Goal: Task Accomplishment & Management: Manage account settings

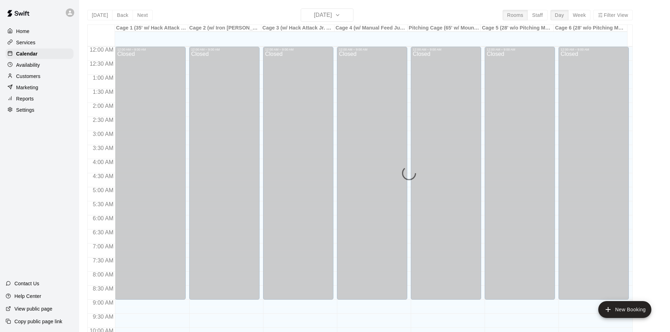
scroll to position [196, 0]
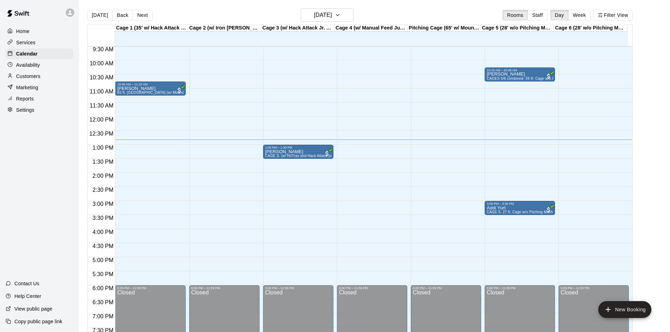
scroll to position [255, 0]
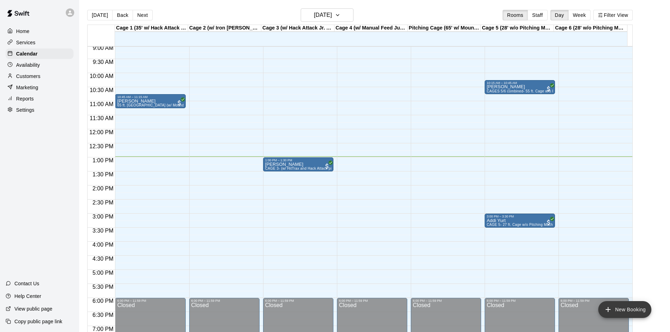
click at [638, 310] on button "New Booking" at bounding box center [624, 309] width 53 height 17
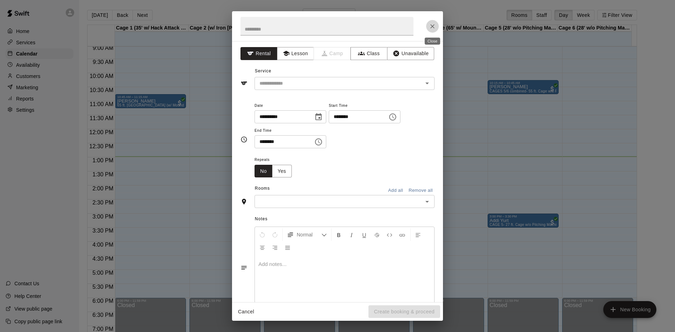
click at [433, 26] on icon "Close" at bounding box center [433, 26] width 4 height 4
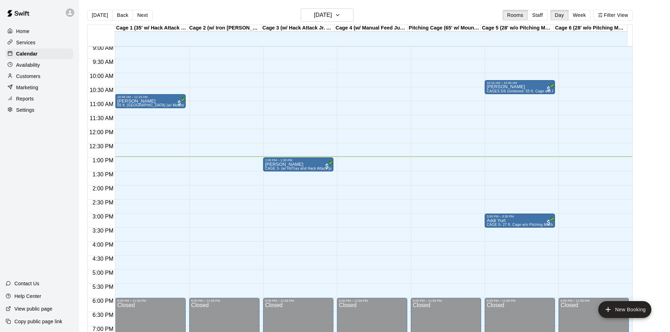
click at [42, 75] on div "Customers" at bounding box center [40, 76] width 68 height 11
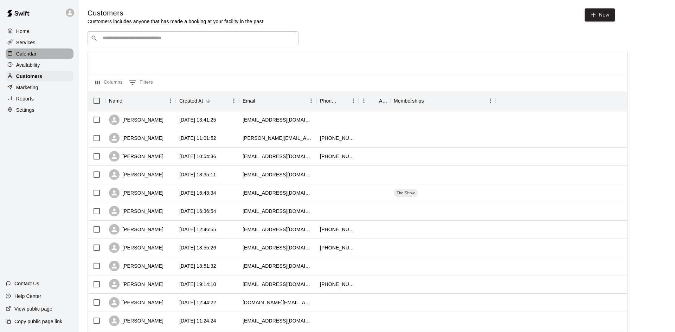
click at [40, 56] on div "Calendar" at bounding box center [40, 54] width 68 height 11
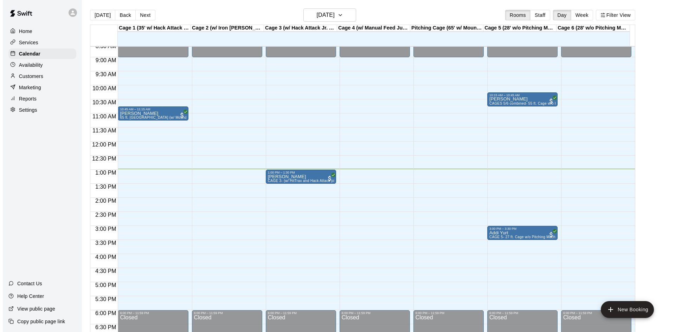
scroll to position [255, 0]
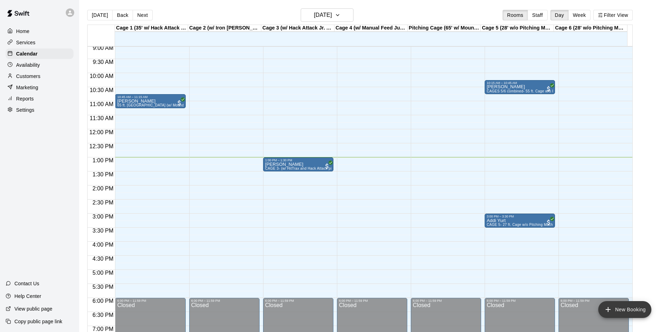
click at [638, 309] on button "New Booking" at bounding box center [624, 309] width 53 height 17
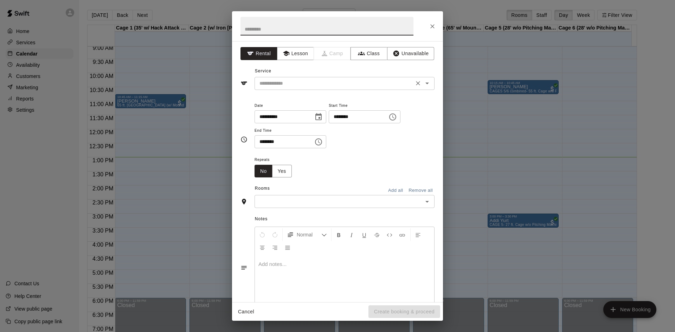
click at [281, 85] on input "text" at bounding box center [334, 83] width 155 height 9
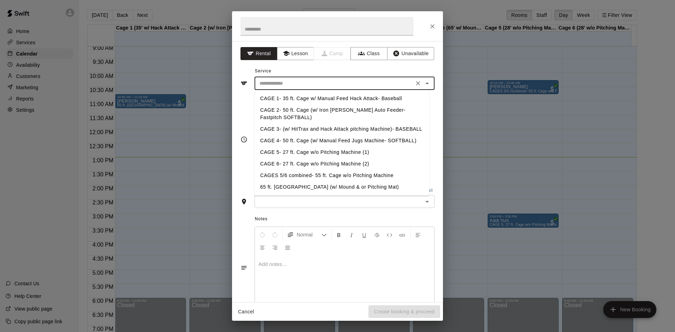
click at [294, 115] on li "CAGE 2- 50 ft. Cage (w/ Iron Mike Auto Feeder- Fastpitch SOFTBALL)" at bounding box center [342, 113] width 175 height 19
type input "**********"
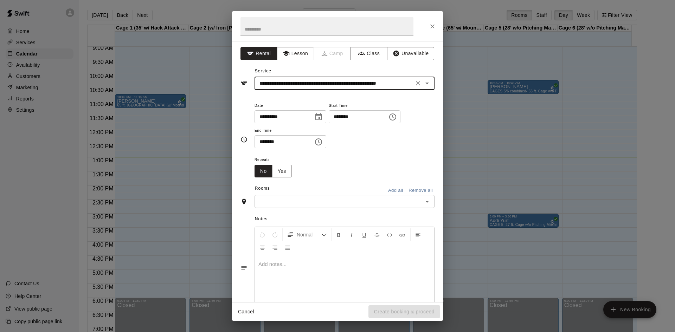
click at [300, 208] on div "**********" at bounding box center [337, 171] width 211 height 261
click at [300, 207] on div "​" at bounding box center [345, 201] width 180 height 13
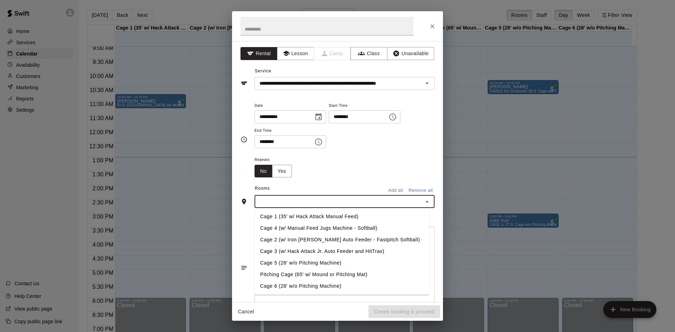
click at [290, 239] on li "Cage 2 (w/ Iron [PERSON_NAME] Auto Feeder - Fastpitch Softball)" at bounding box center [342, 240] width 175 height 12
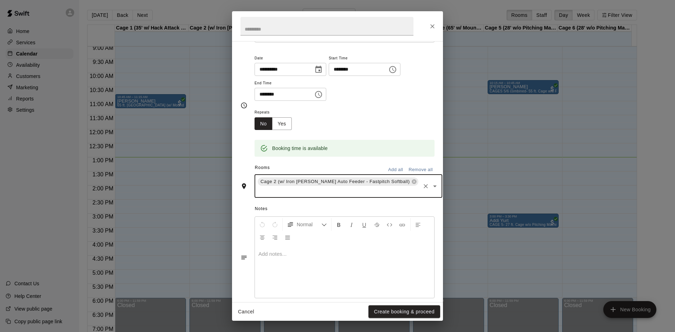
scroll to position [48, 0]
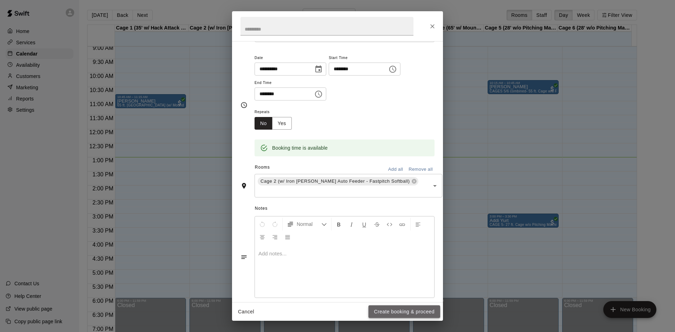
click at [384, 308] on button "Create booking & proceed" at bounding box center [405, 312] width 72 height 13
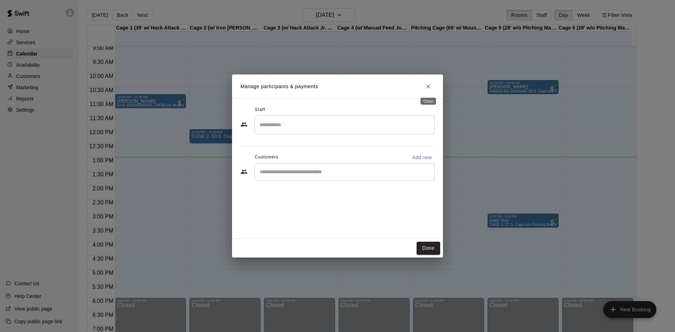
click at [427, 85] on icon "Close" at bounding box center [428, 86] width 7 height 7
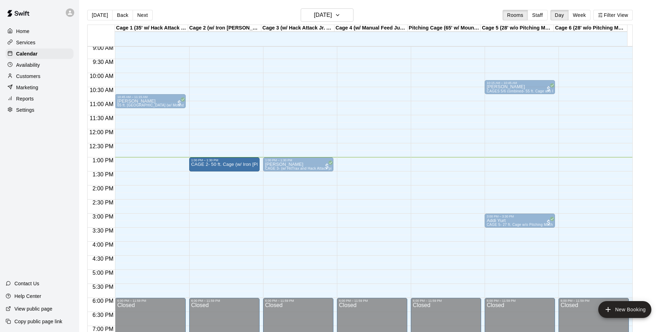
drag, startPoint x: 237, startPoint y: 135, endPoint x: 240, endPoint y: 169, distance: 34.3
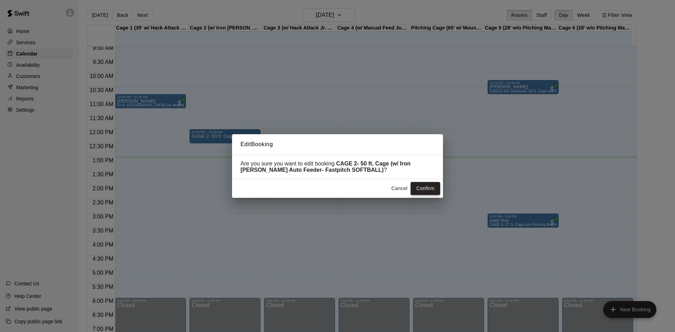
click at [414, 192] on button "Confirm" at bounding box center [426, 188] width 30 height 13
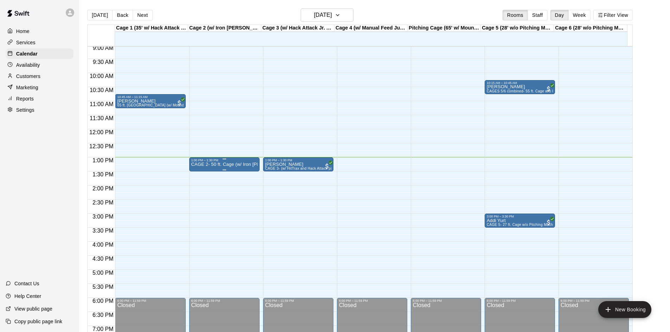
click at [226, 165] on p "CAGE 2- 50 ft. Cage (w/ Iron Mike Auto Feeder- Fastpitch SOFTBALL)" at bounding box center [224, 165] width 66 height 0
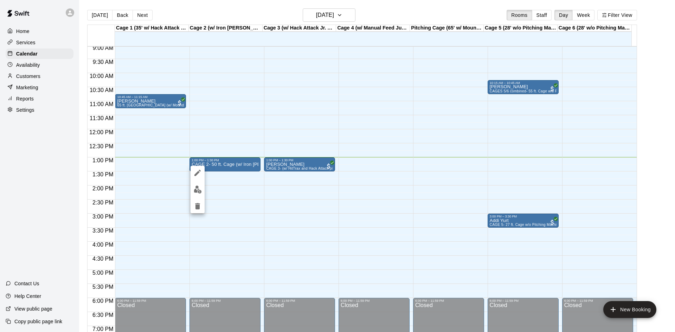
click at [200, 173] on icon "edit" at bounding box center [197, 173] width 8 height 8
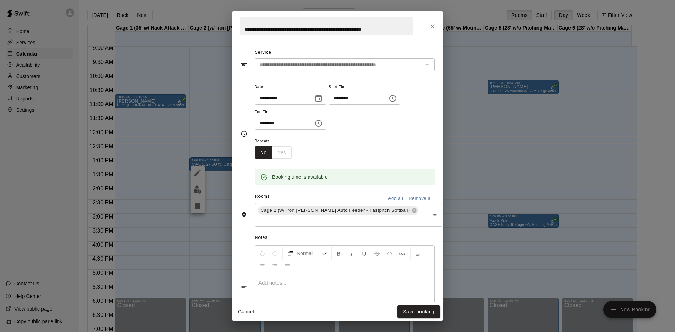
scroll to position [35, 0]
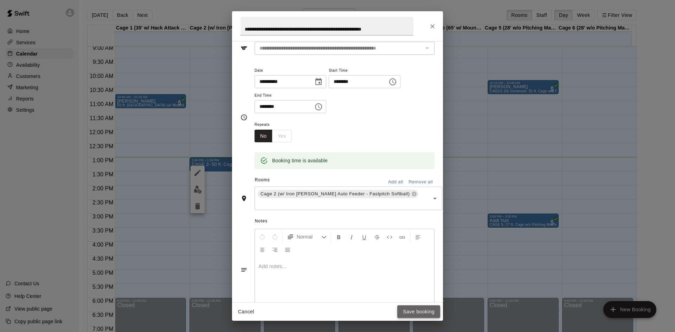
click at [418, 310] on button "Save booking" at bounding box center [418, 312] width 43 height 13
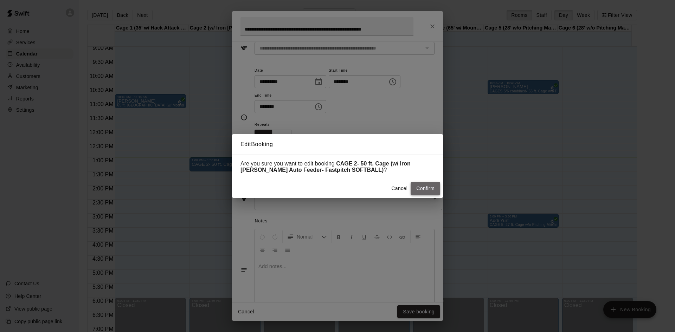
click at [419, 189] on button "Confirm" at bounding box center [426, 188] width 30 height 13
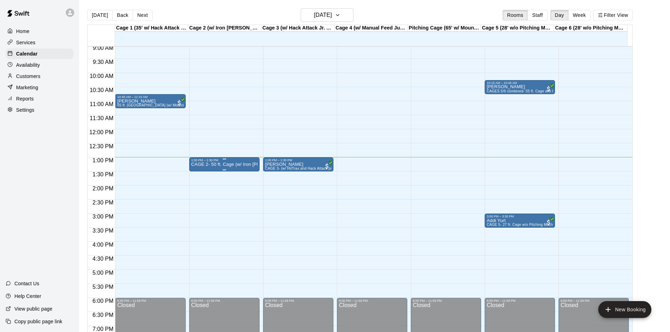
click at [250, 165] on p "CAGE 2- 50 ft. Cage (w/ Iron Mike Auto Feeder- Fastpitch SOFTBALL)" at bounding box center [224, 165] width 66 height 0
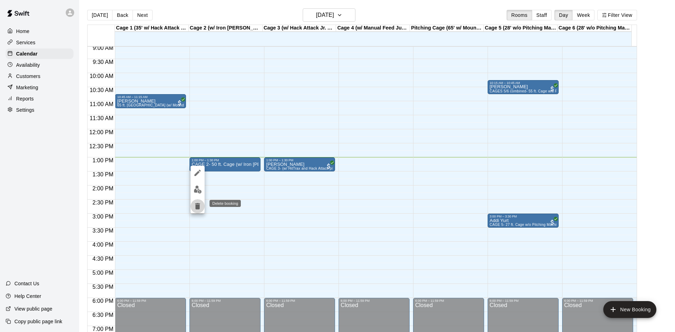
click at [202, 209] on icon "delete" at bounding box center [197, 206] width 8 height 8
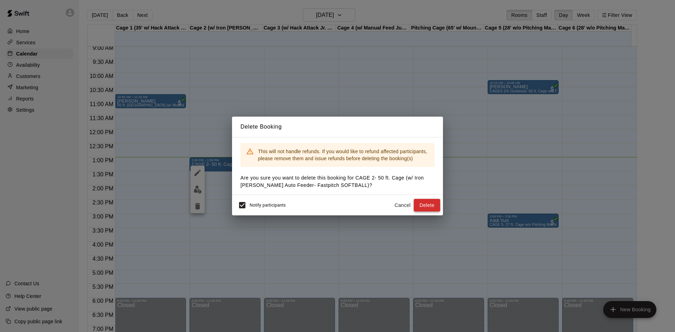
click at [421, 206] on button "Delete" at bounding box center [427, 205] width 26 height 13
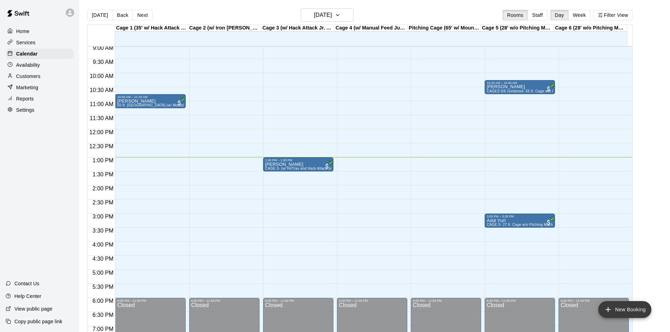
click at [631, 315] on button "New Booking" at bounding box center [624, 309] width 53 height 17
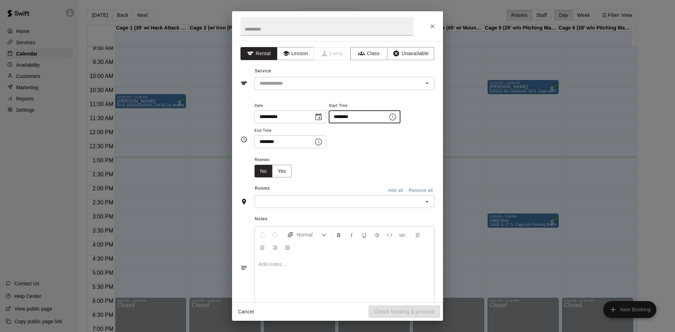
click at [348, 119] on input "********" at bounding box center [356, 116] width 54 height 13
click at [355, 119] on input "********" at bounding box center [356, 116] width 54 height 13
type input "********"
click at [258, 142] on input "********" at bounding box center [282, 141] width 54 height 13
type input "********"
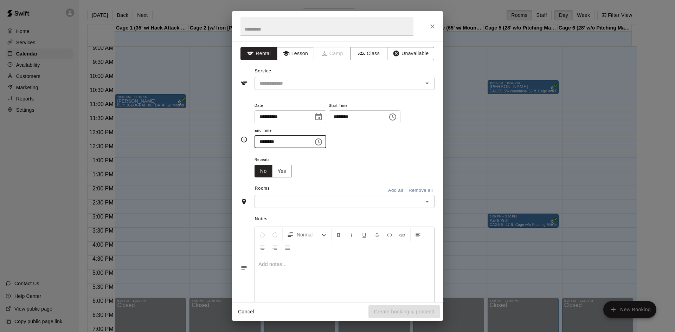
click at [304, 201] on input "text" at bounding box center [339, 201] width 164 height 9
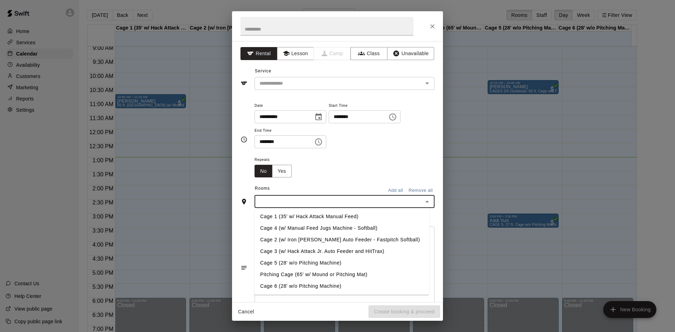
click at [295, 235] on li "Cage 2 (w/ Iron [PERSON_NAME] Auto Feeder - Fastpitch Softball)" at bounding box center [342, 240] width 175 height 12
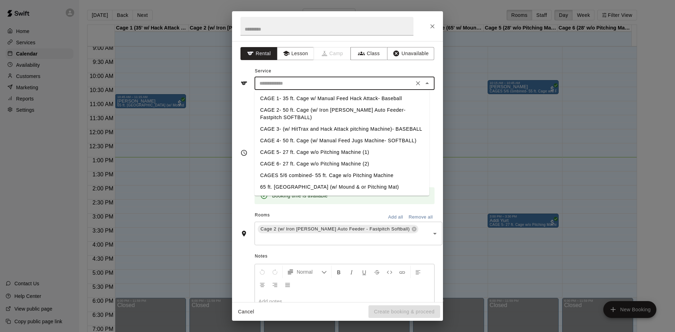
click at [292, 84] on input "text" at bounding box center [334, 83] width 155 height 9
click at [286, 116] on li "CAGE 2- 50 ft. Cage (w/ Iron Mike Auto Feeder- Fastpitch SOFTBALL)" at bounding box center [342, 113] width 175 height 19
type input "**********"
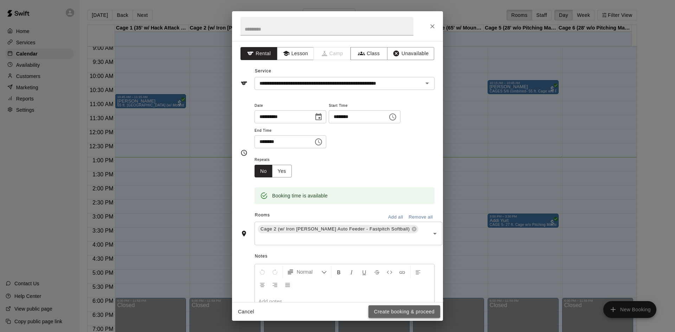
click at [414, 316] on button "Create booking & proceed" at bounding box center [405, 312] width 72 height 13
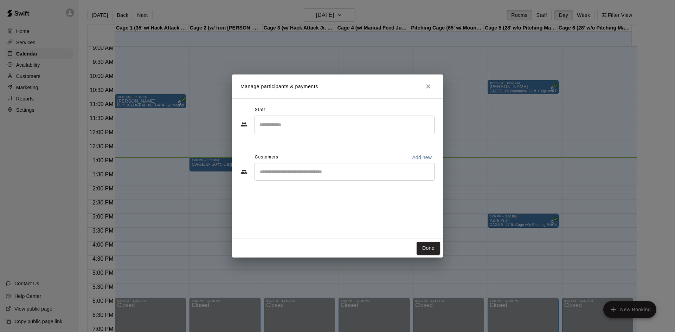
click at [320, 176] on input "Start typing to search customers..." at bounding box center [345, 171] width 174 height 7
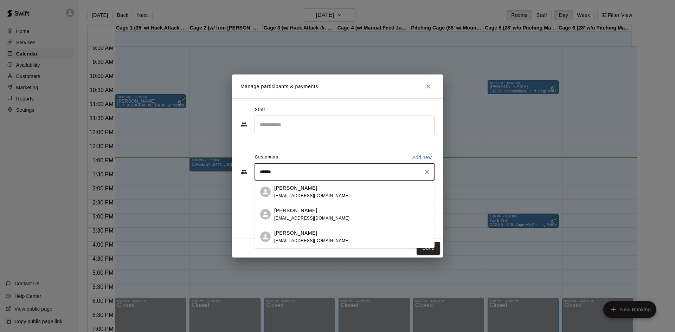
type input "*******"
click at [303, 209] on p "Brandon Bliven" at bounding box center [295, 210] width 43 height 7
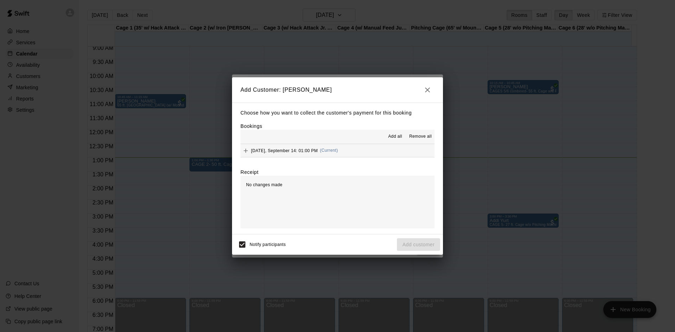
click at [328, 150] on span "(Current)" at bounding box center [329, 150] width 18 height 5
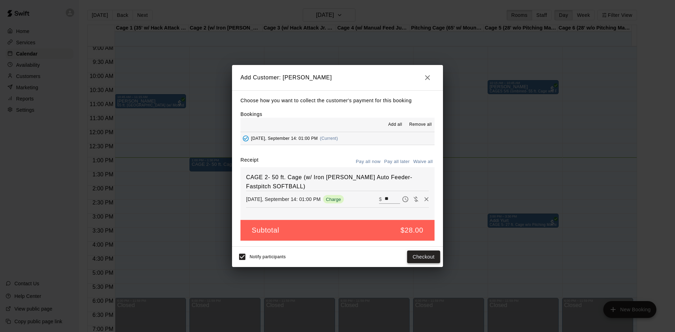
click at [418, 254] on button "Checkout" at bounding box center [423, 257] width 33 height 13
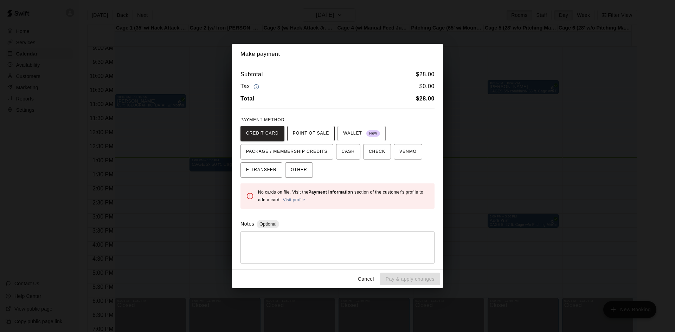
click at [302, 135] on span "POINT OF SALE" at bounding box center [311, 133] width 36 height 11
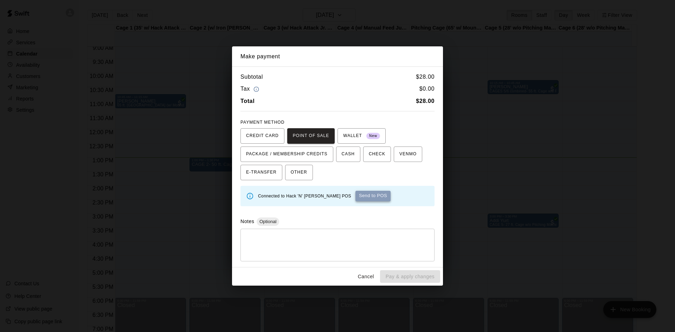
click at [358, 197] on button "Send to POS" at bounding box center [373, 196] width 35 height 11
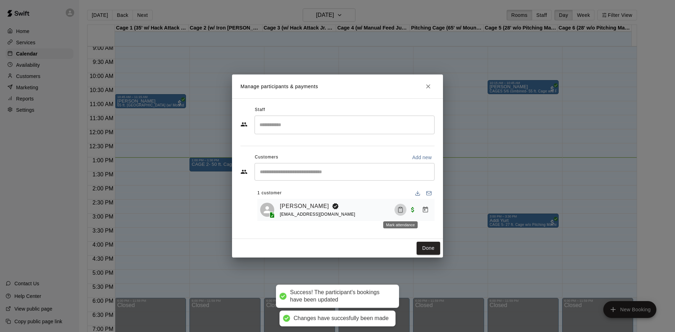
click at [401, 211] on icon "Mark attendance" at bounding box center [400, 210] width 6 height 6
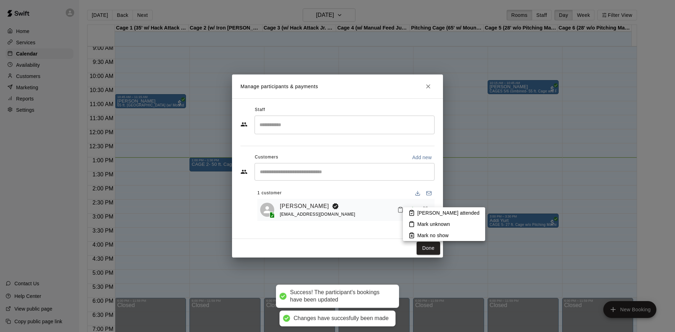
click at [410, 210] on li "Mark attended" at bounding box center [444, 213] width 82 height 11
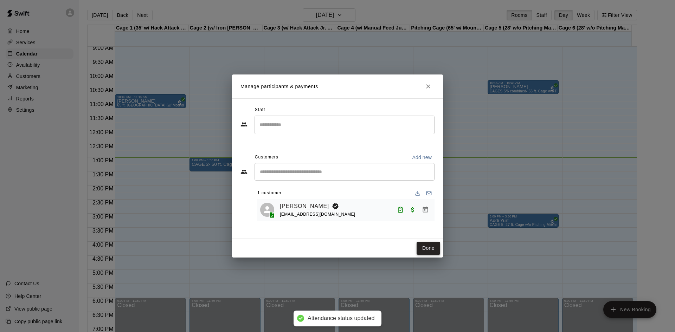
click at [427, 250] on button "Done" at bounding box center [429, 248] width 24 height 13
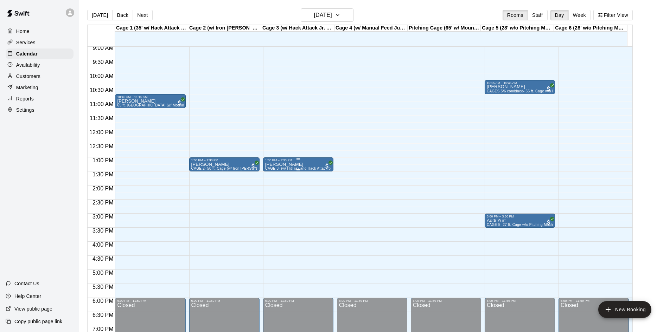
click at [310, 162] on div "1:00 PM – 1:30 PM" at bounding box center [298, 161] width 66 height 4
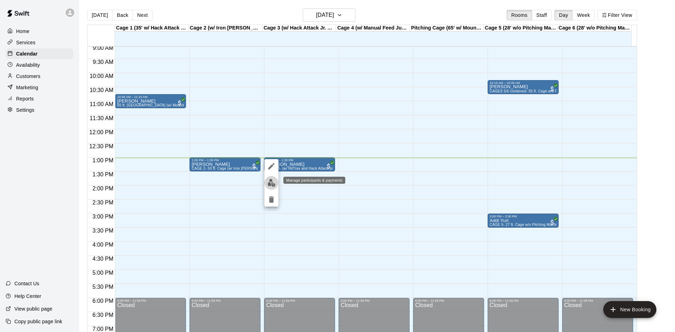
click at [272, 179] on img "edit" at bounding box center [272, 183] width 8 height 8
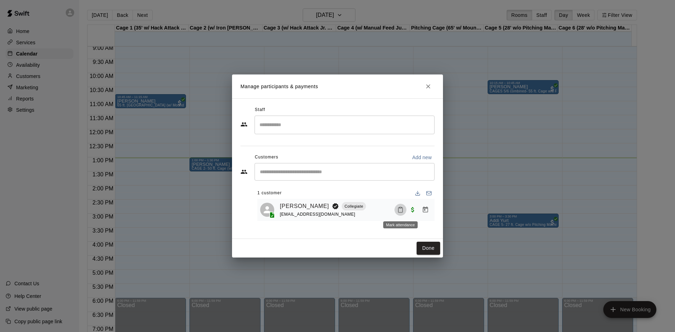
click at [400, 209] on rect "Mark attendance" at bounding box center [401, 208] width 2 height 1
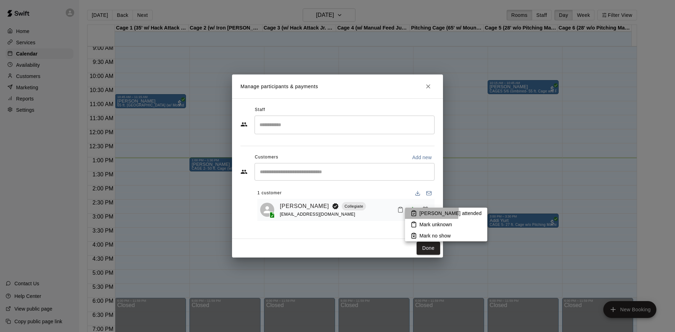
click at [411, 211] on icon at bounding box center [414, 213] width 6 height 6
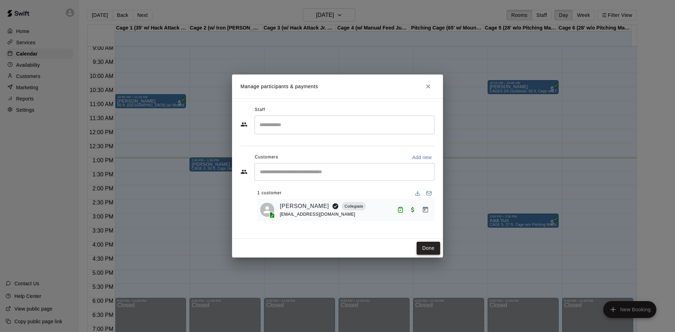
click at [430, 250] on button "Done" at bounding box center [429, 248] width 24 height 13
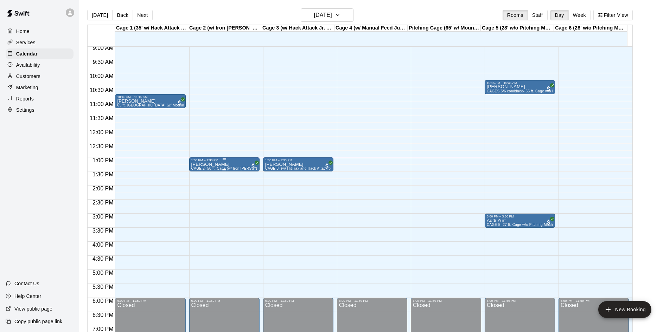
click at [229, 161] on div "1:00 PM – 1:30 PM" at bounding box center [224, 161] width 66 height 4
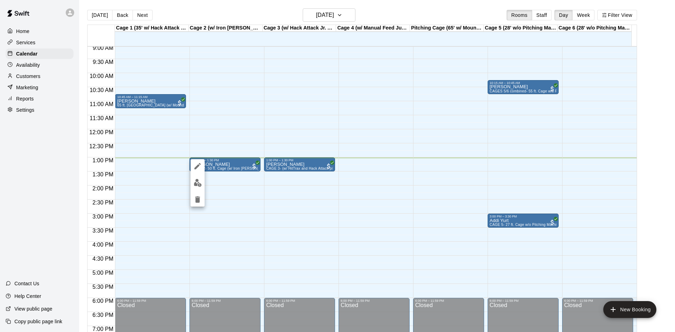
click at [254, 184] on div at bounding box center [337, 166] width 675 height 332
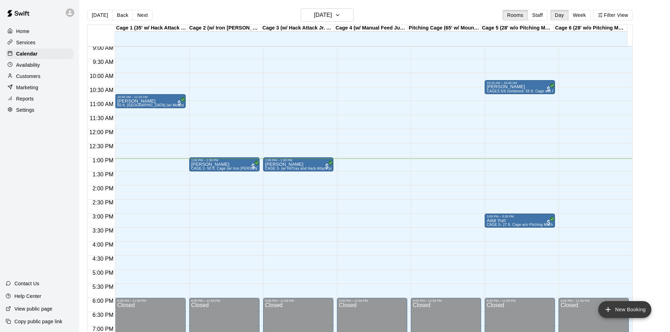
click at [635, 306] on button "New Booking" at bounding box center [624, 309] width 53 height 17
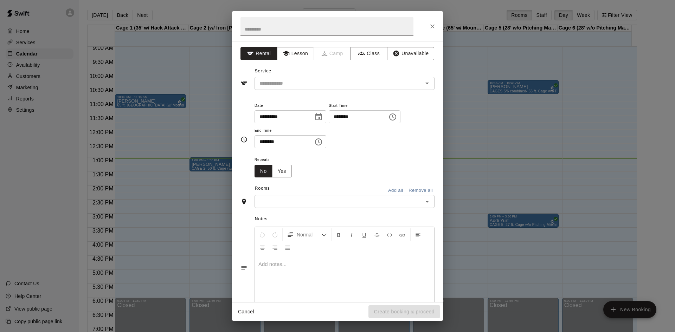
click at [347, 119] on input "********" at bounding box center [356, 116] width 54 height 13
type input "********"
click at [262, 143] on input "********" at bounding box center [282, 141] width 54 height 13
type input "********"
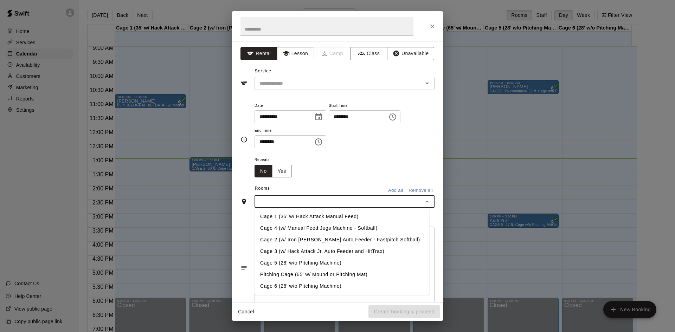
click at [312, 198] on input "text" at bounding box center [339, 201] width 164 height 9
click at [299, 217] on li "Cage 1 (35' w/ Hack Attack Manual Feed)" at bounding box center [342, 217] width 175 height 12
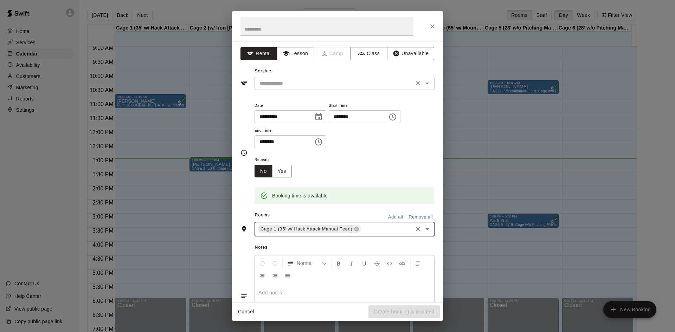
click at [309, 80] on input "text" at bounding box center [334, 83] width 155 height 9
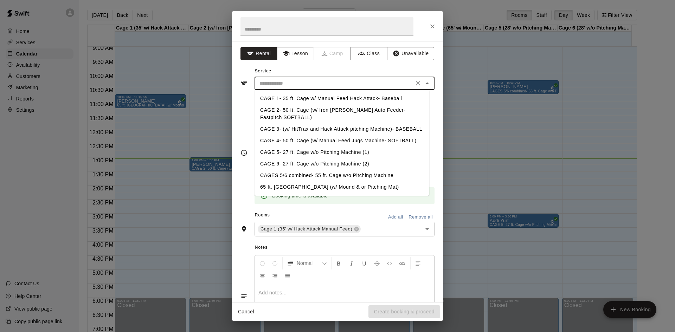
click at [298, 102] on li "CAGE 1- 35 ft. Cage w/ Manual Feed Hack Attack- Baseball" at bounding box center [342, 99] width 175 height 12
type input "**********"
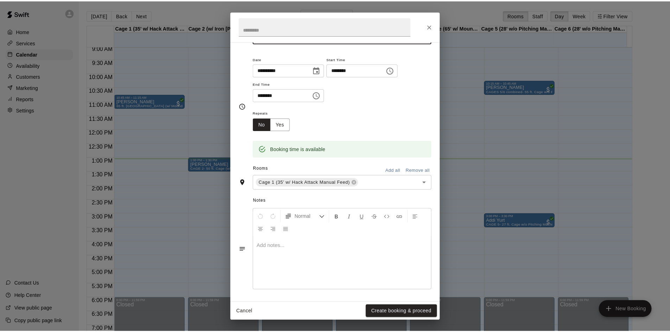
scroll to position [48, 0]
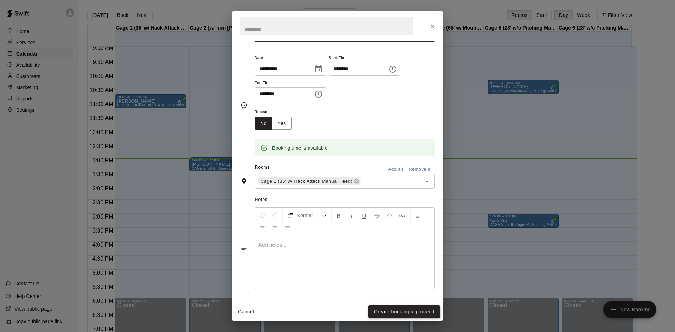
click at [414, 309] on button "Create booking & proceed" at bounding box center [405, 312] width 72 height 13
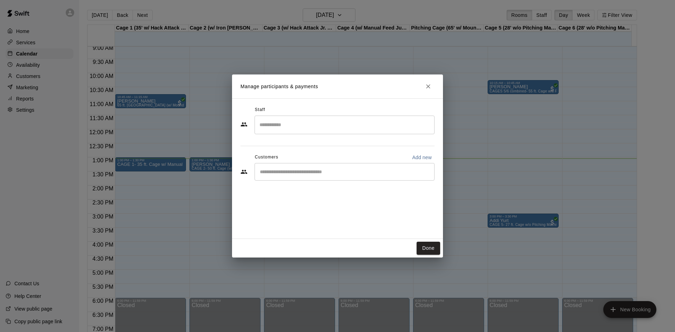
click at [338, 170] on input "Start typing to search customers..." at bounding box center [345, 171] width 174 height 7
type input "*******"
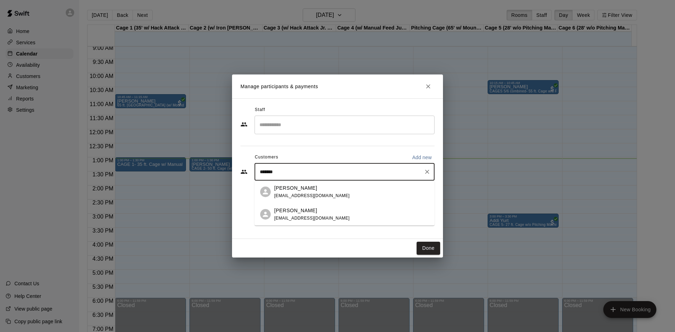
click at [330, 213] on div "Brandon Bliven bbliven81@gmail.com" at bounding box center [351, 214] width 155 height 15
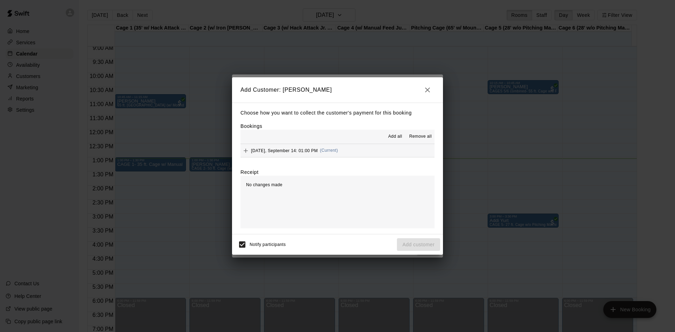
click at [383, 149] on button "Sunday, September 14: 01:00 PM (Current)" at bounding box center [338, 150] width 194 height 13
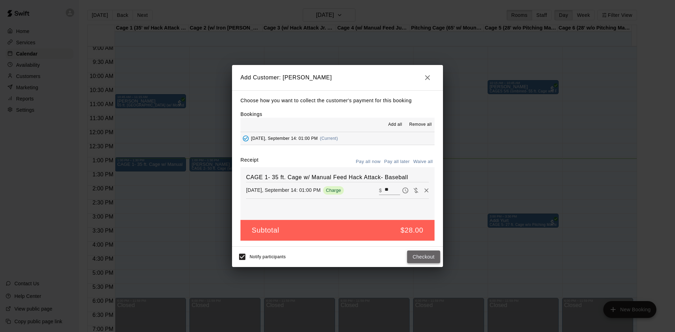
click at [426, 257] on button "Checkout" at bounding box center [423, 257] width 33 height 13
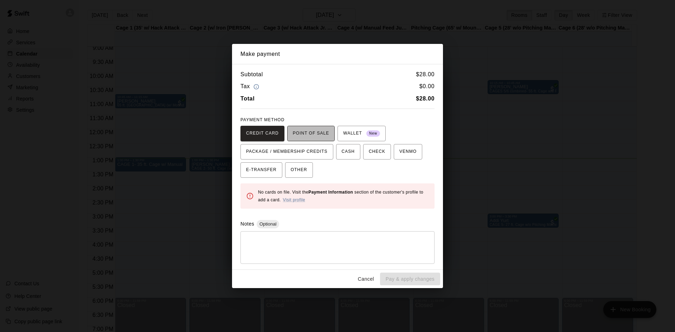
click at [300, 132] on span "POINT OF SALE" at bounding box center [311, 133] width 36 height 11
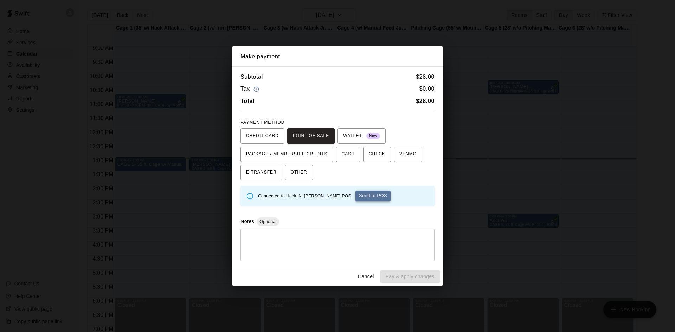
click at [356, 195] on button "Send to POS" at bounding box center [373, 196] width 35 height 11
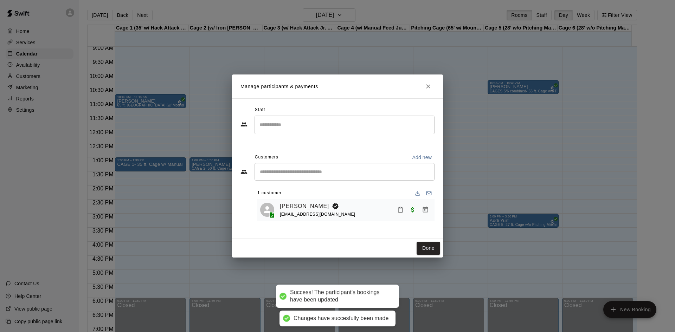
click at [402, 213] on icon "Mark attendance" at bounding box center [400, 210] width 6 height 6
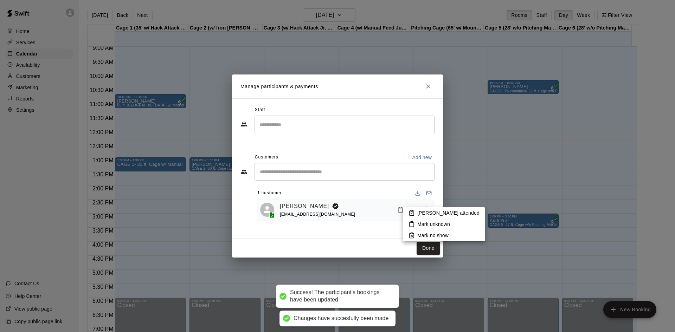
click at [410, 211] on icon at bounding box center [412, 213] width 4 height 5
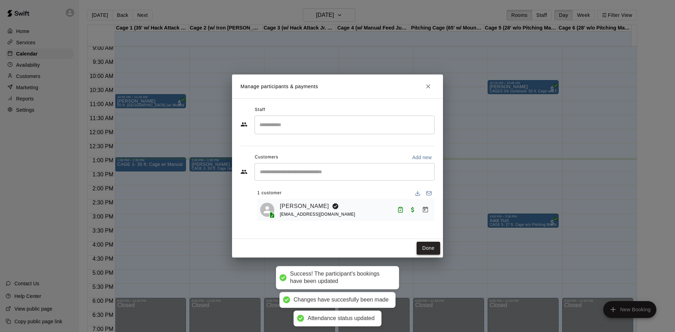
click at [431, 247] on button "Done" at bounding box center [429, 248] width 24 height 13
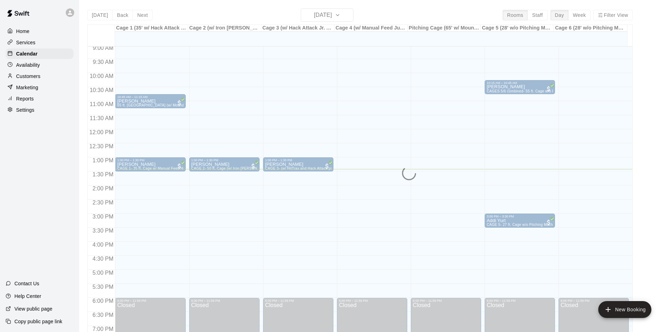
scroll to position [220, 0]
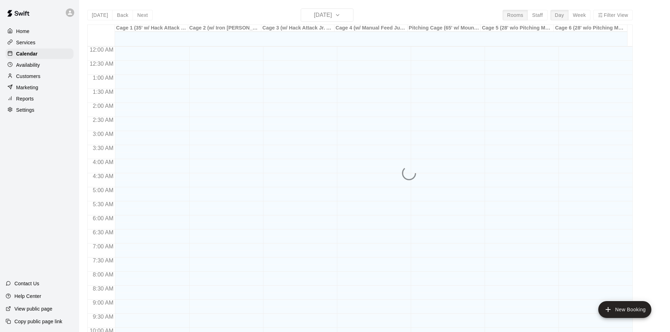
scroll to position [361, 0]
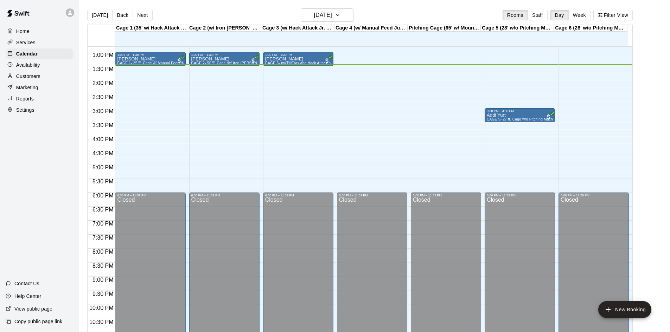
click at [24, 89] on p "Marketing" at bounding box center [27, 87] width 22 height 7
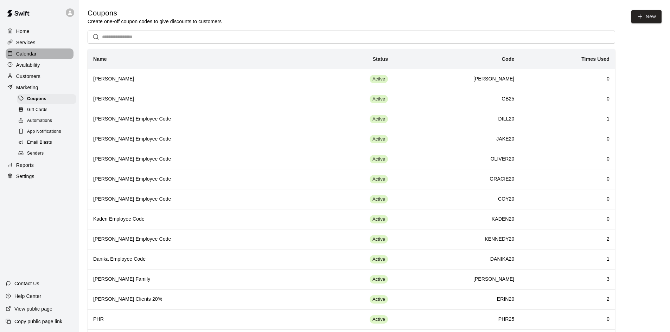
click at [40, 51] on div "Calendar" at bounding box center [40, 54] width 68 height 11
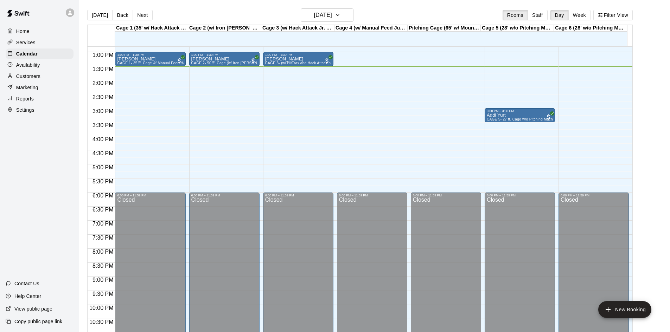
scroll to position [325, 0]
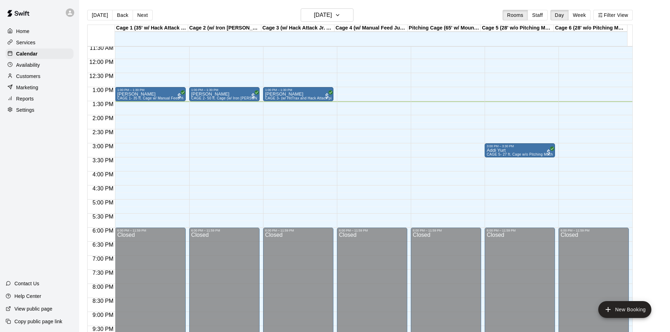
click at [47, 78] on div "Customers" at bounding box center [40, 76] width 68 height 11
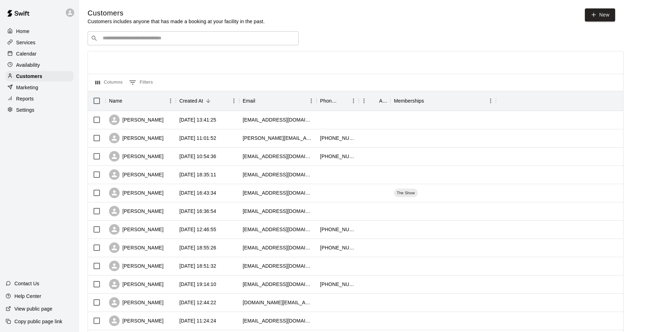
click at [25, 66] on p "Availability" at bounding box center [28, 65] width 24 height 7
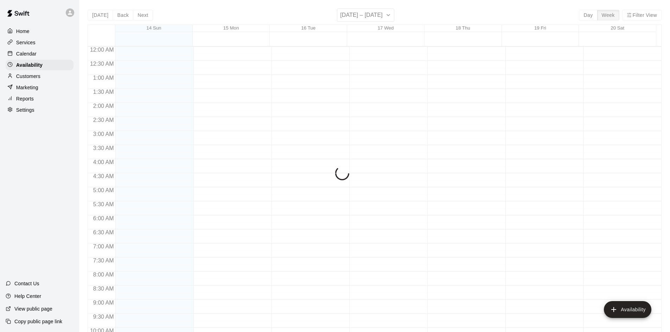
scroll to position [381, 0]
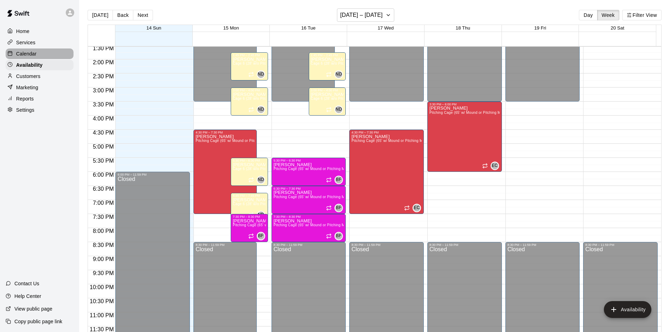
click at [27, 56] on p "Calendar" at bounding box center [26, 53] width 20 height 7
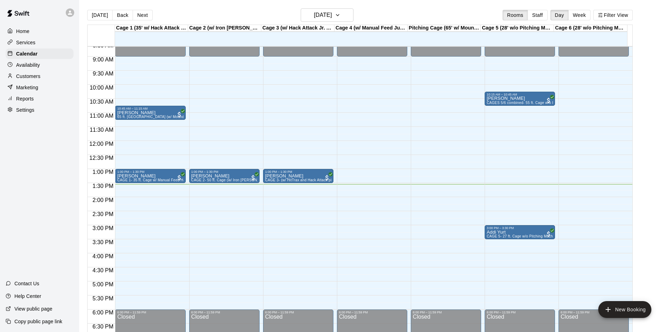
scroll to position [255, 0]
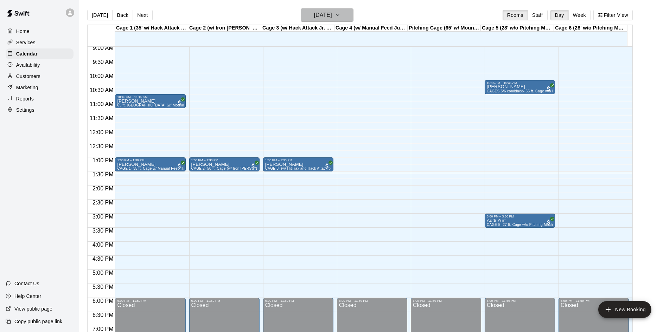
click at [319, 12] on h6 "[DATE]" at bounding box center [323, 15] width 18 height 10
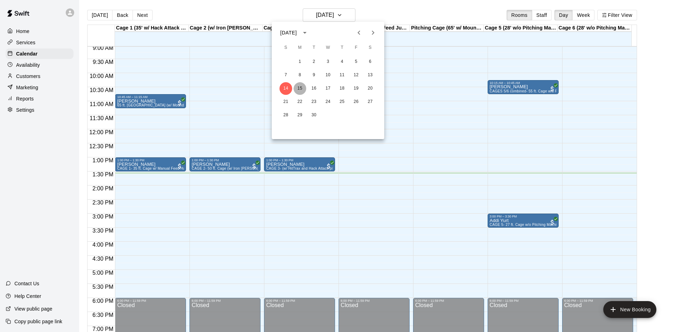
click at [297, 90] on button "15" at bounding box center [300, 88] width 13 height 13
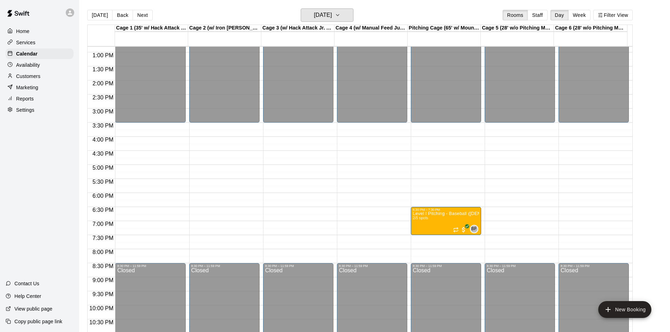
scroll to position [361, 0]
click at [332, 20] on h6 "Monday Sep 15" at bounding box center [323, 15] width 18 height 10
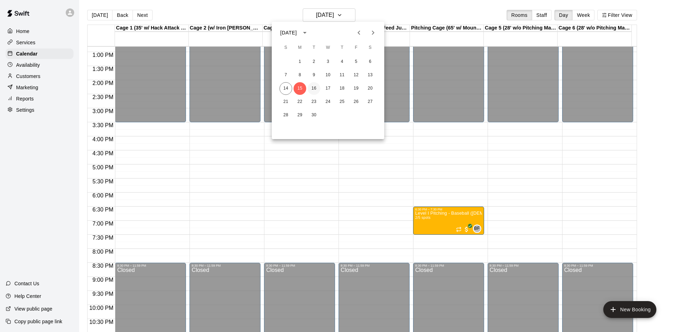
click at [316, 89] on button "16" at bounding box center [314, 88] width 13 height 13
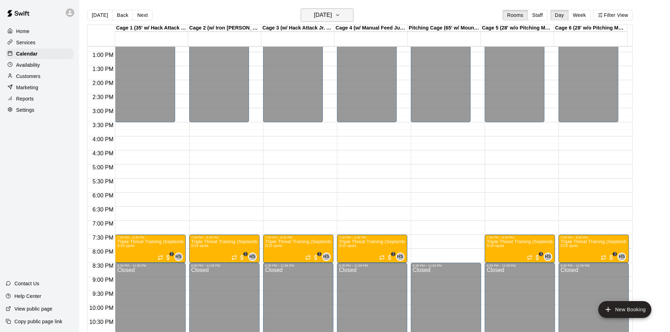
click at [332, 12] on h6 "Tuesday Sep 16" at bounding box center [323, 15] width 18 height 10
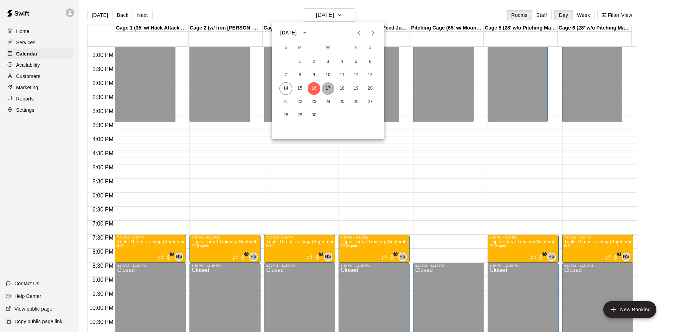
click at [327, 89] on button "17" at bounding box center [328, 88] width 13 height 13
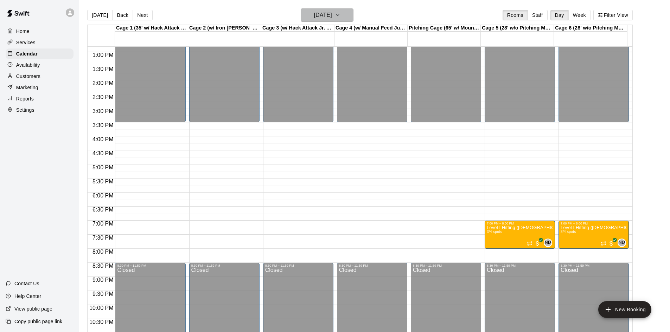
click at [330, 15] on h6 "Wednesday Sep 17" at bounding box center [323, 15] width 18 height 10
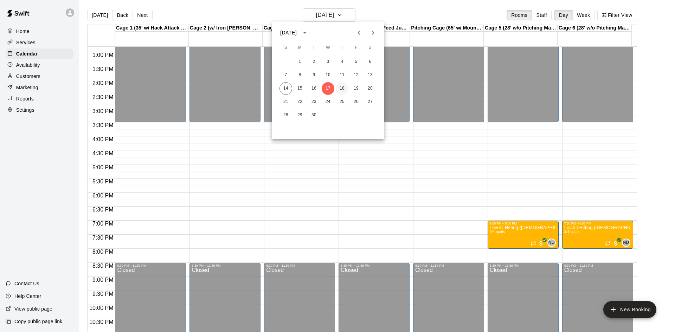
click at [339, 89] on button "18" at bounding box center [342, 88] width 13 height 13
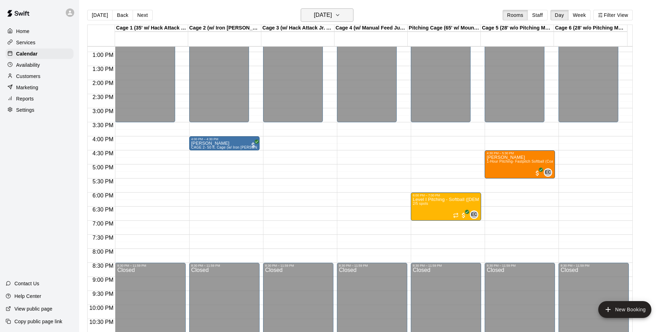
click at [348, 10] on button "Thursday Sep 18" at bounding box center [327, 14] width 53 height 13
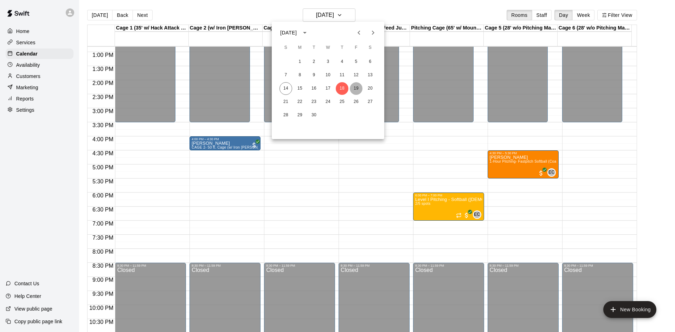
click at [357, 88] on button "19" at bounding box center [356, 88] width 13 height 13
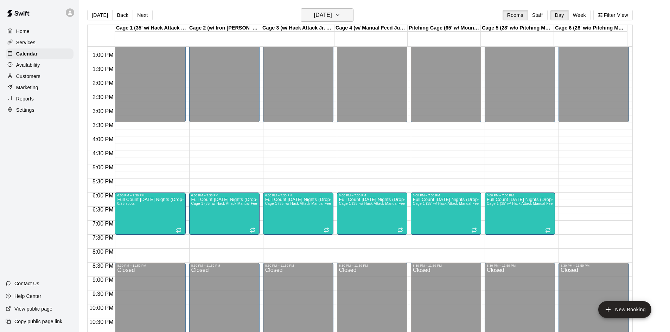
click at [332, 17] on h6 "Friday Sep 19" at bounding box center [323, 15] width 18 height 10
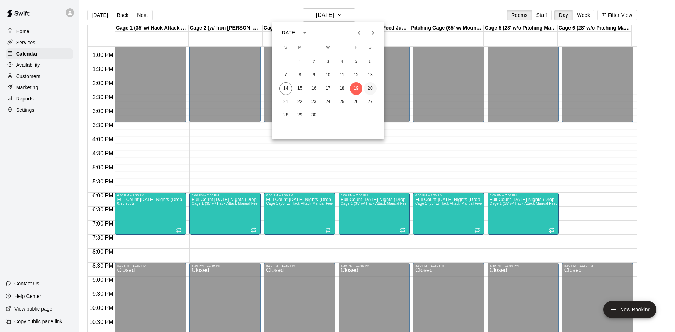
click at [371, 87] on button "20" at bounding box center [370, 88] width 13 height 13
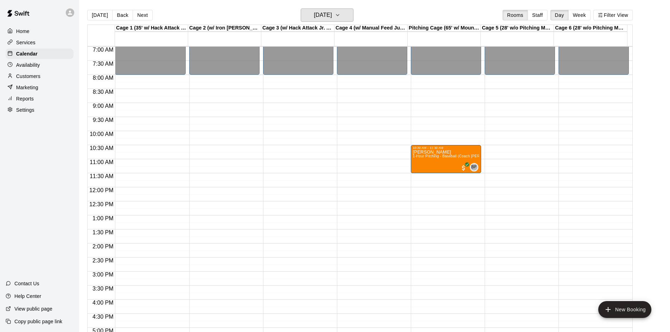
scroll to position [185, 0]
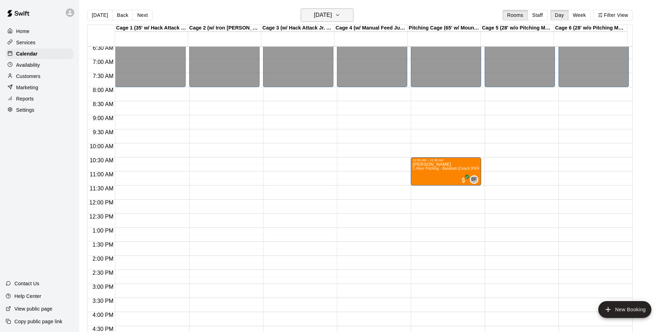
click at [344, 9] on button "Saturday Sep 20" at bounding box center [327, 14] width 53 height 13
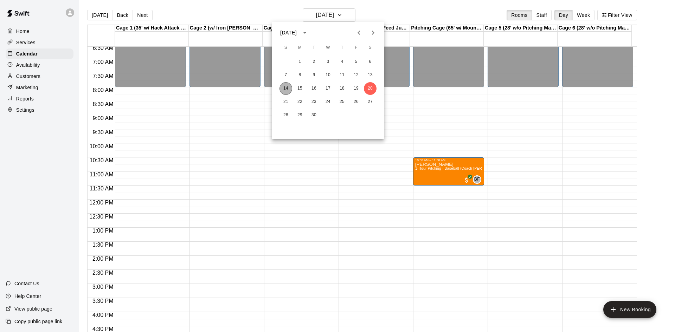
click at [287, 93] on button "14" at bounding box center [286, 88] width 13 height 13
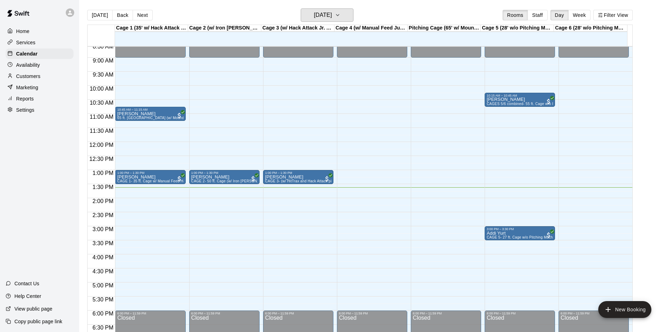
scroll to position [255, 0]
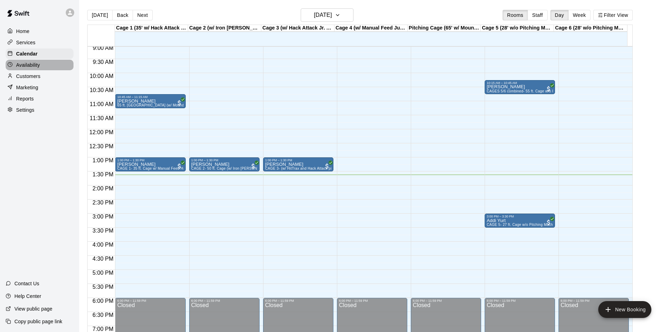
click at [27, 70] on div "Availability" at bounding box center [40, 65] width 68 height 11
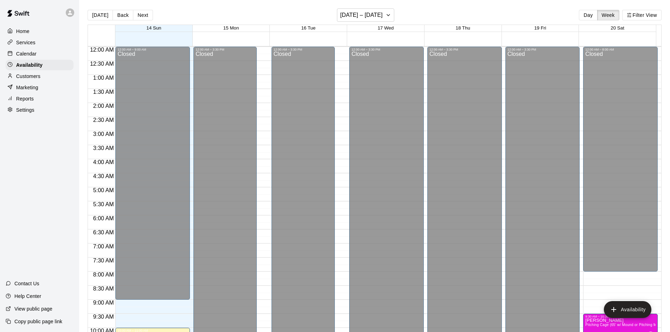
scroll to position [382, 0]
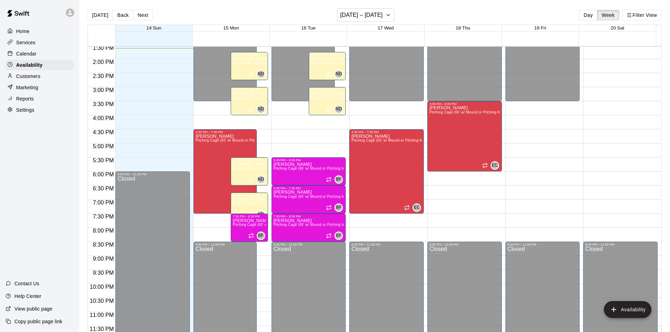
click at [29, 78] on p "Customers" at bounding box center [28, 76] width 24 height 7
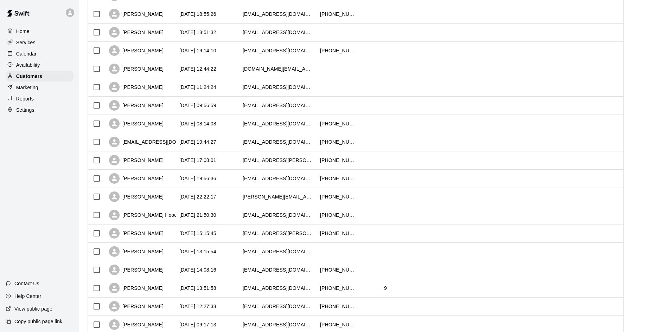
scroll to position [246, 0]
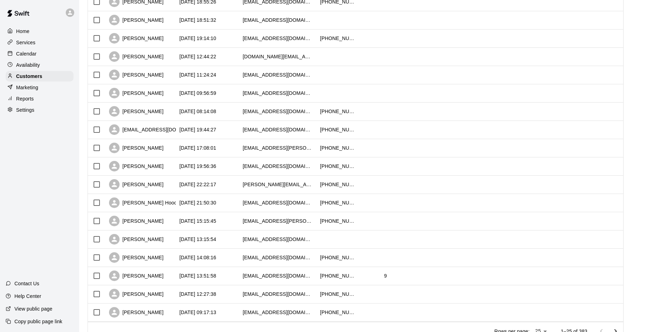
click at [38, 56] on div "Calendar" at bounding box center [40, 54] width 68 height 11
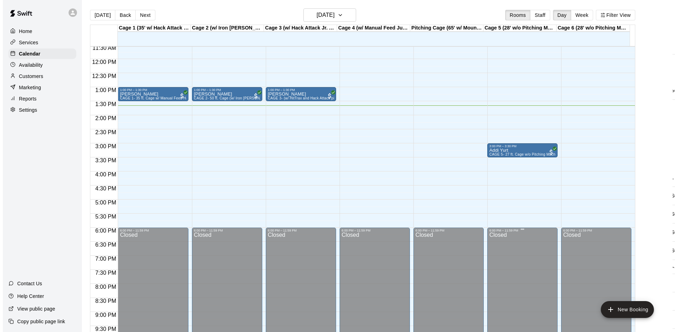
scroll to position [290, 0]
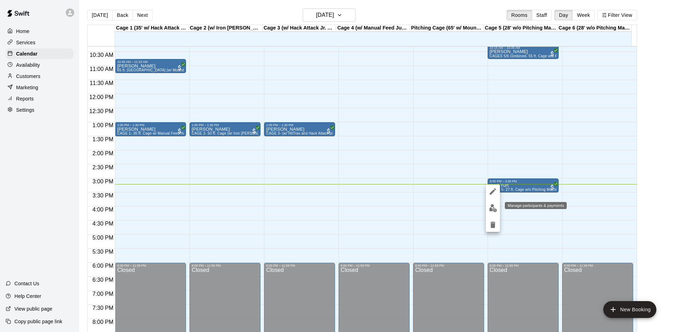
click at [490, 211] on img "edit" at bounding box center [493, 208] width 8 height 8
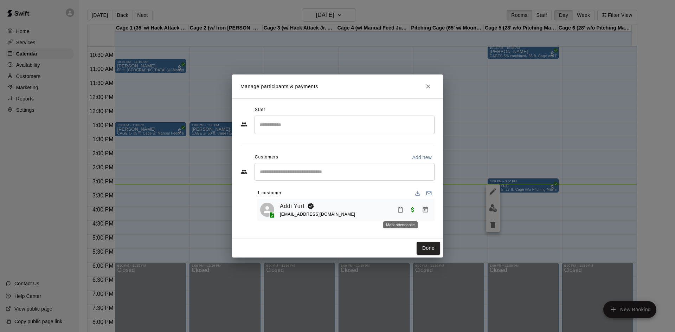
click at [402, 211] on icon "Mark attendance" at bounding box center [400, 210] width 6 height 6
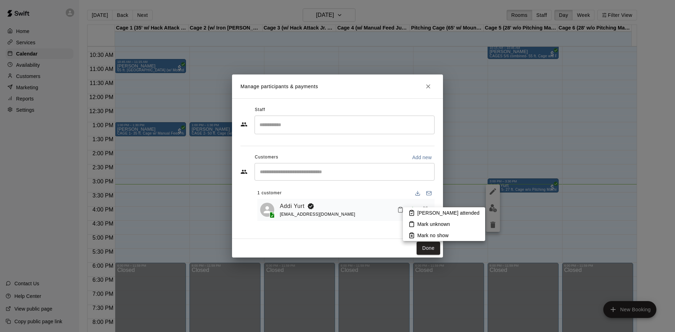
click at [415, 210] on li "Mark attended" at bounding box center [444, 213] width 82 height 11
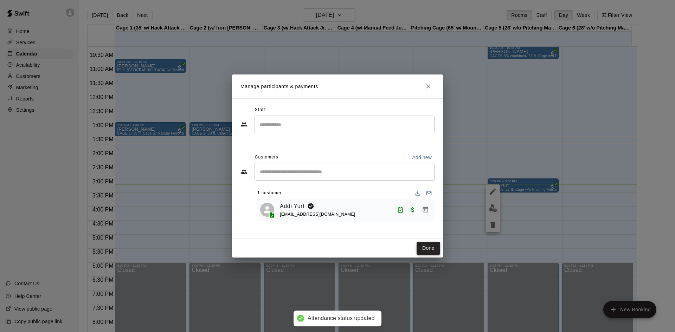
click at [419, 247] on button "Done" at bounding box center [429, 248] width 24 height 13
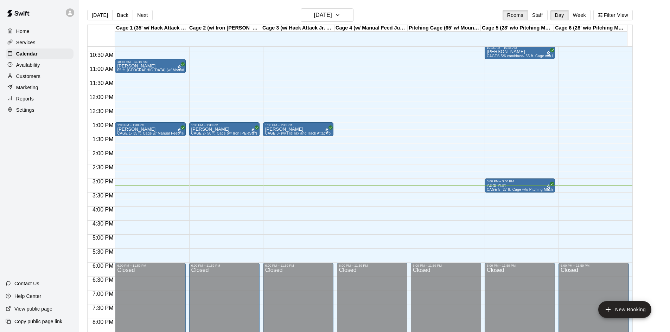
click at [166, 187] on div "12:00 AM – 9:00 AM Closed 10:45 AM – 11:15 AM Matteo Baldwin 65 ft. Pitching Tu…" at bounding box center [150, 94] width 70 height 675
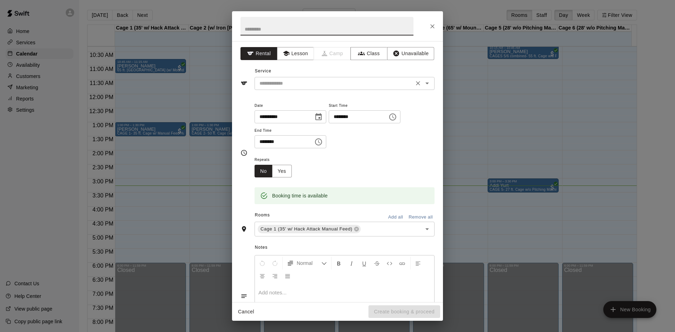
click at [320, 84] on input "text" at bounding box center [334, 83] width 155 height 9
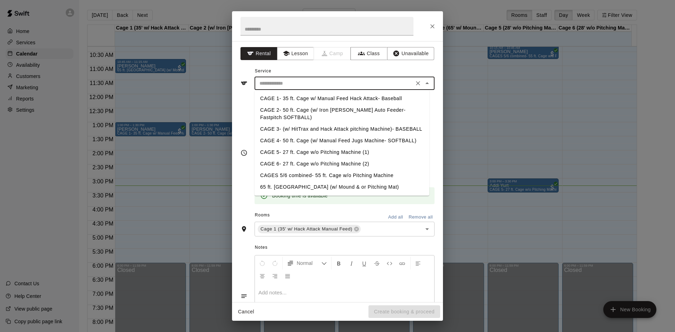
click at [319, 98] on li "CAGE 1- 35 ft. Cage w/ Manual Feed Hack Attack- Baseball" at bounding box center [342, 99] width 175 height 12
type input "**********"
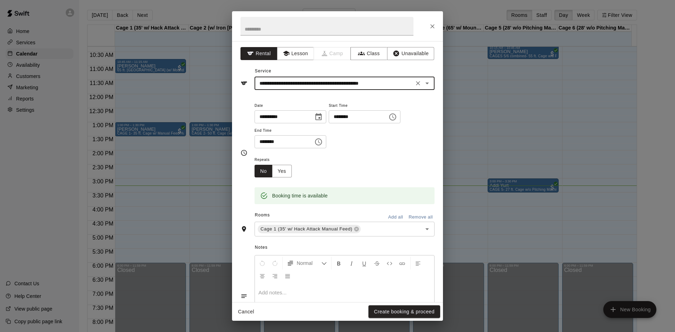
click at [355, 117] on input "********" at bounding box center [356, 116] width 54 height 13
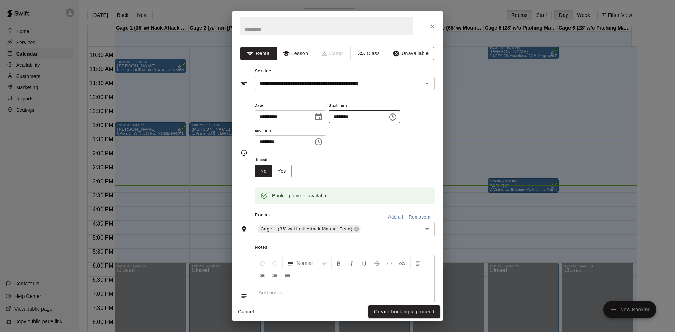
type input "********"
click at [272, 141] on input "********" at bounding box center [282, 141] width 54 height 13
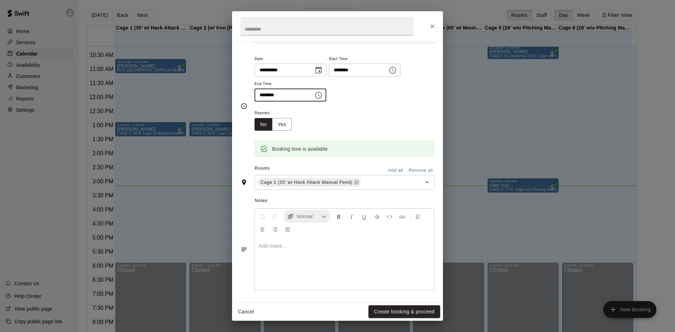
scroll to position [48, 0]
type input "********"
click at [406, 312] on button "Create booking & proceed" at bounding box center [405, 312] width 72 height 13
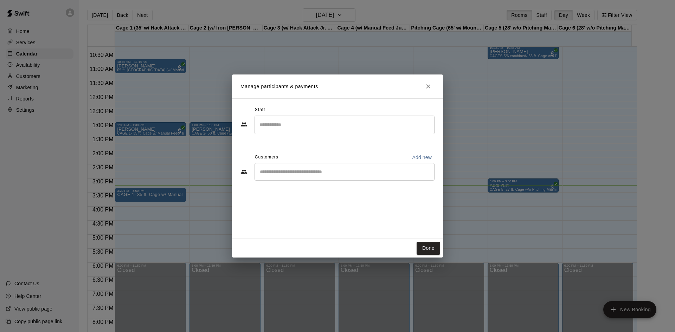
drag, startPoint x: 418, startPoint y: 152, endPoint x: 417, endPoint y: 161, distance: 9.9
click at [417, 156] on div "Staff ​ Customers Add new ​" at bounding box center [338, 145] width 194 height 83
click at [417, 161] on button "Add new" at bounding box center [421, 157] width 25 height 11
select select "**"
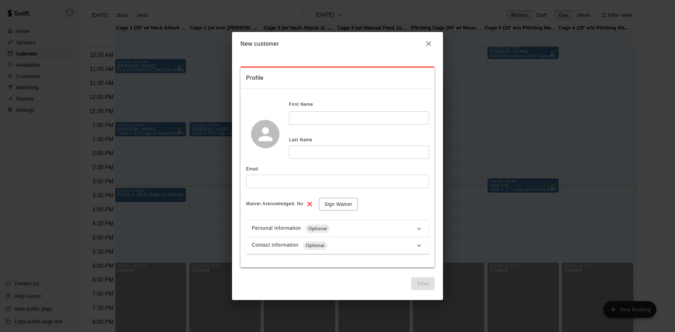
click at [310, 128] on div "First Name ​ Last Name ​" at bounding box center [359, 129] width 140 height 60
click at [312, 120] on input "text" at bounding box center [359, 118] width 140 height 13
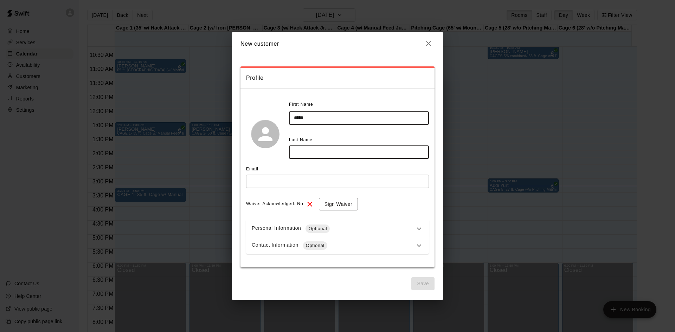
type input "*****"
click at [305, 148] on input "text" at bounding box center [359, 152] width 140 height 13
type input "******"
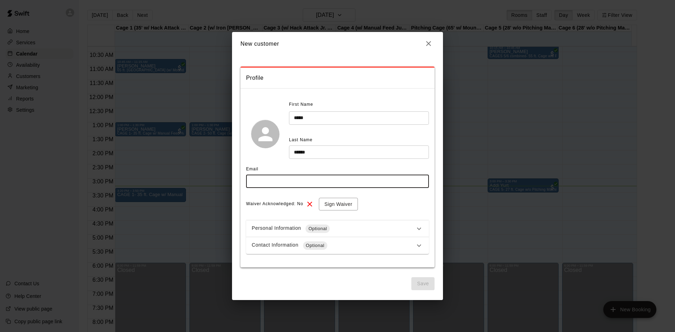
click at [300, 179] on input "text" at bounding box center [337, 181] width 183 height 13
type input "*"
click at [259, 180] on input "**********" at bounding box center [337, 181] width 183 height 13
type input "**********"
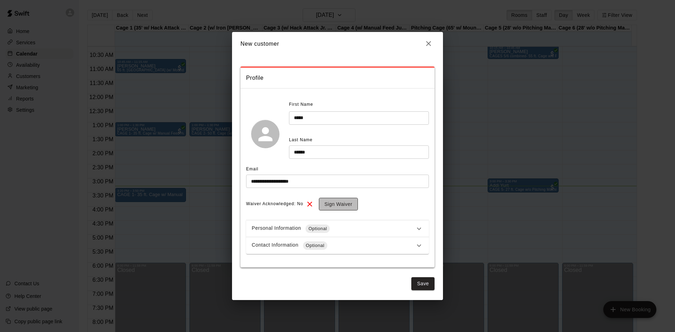
click at [327, 200] on button "Sign Waiver" at bounding box center [338, 204] width 39 height 13
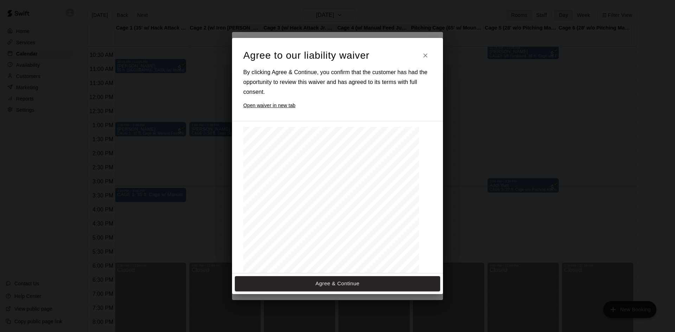
click at [260, 107] on h6 "Open waiver in new tab" at bounding box center [337, 106] width 189 height 8
click at [362, 289] on button "Agree & Continue" at bounding box center [337, 283] width 205 height 15
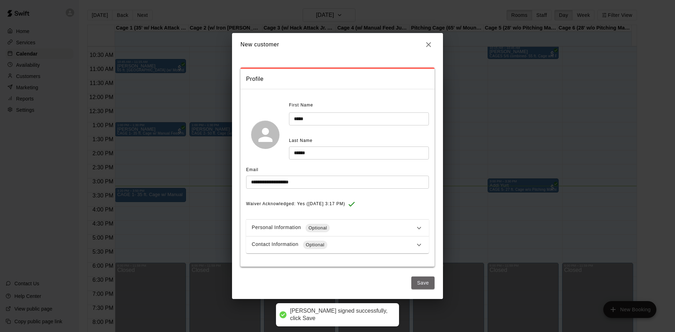
click at [425, 282] on button "Save" at bounding box center [423, 283] width 23 height 13
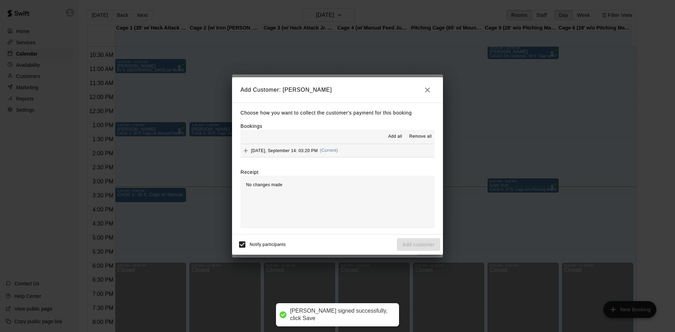
click at [266, 149] on span "Sunday, September 14: 03:20 PM" at bounding box center [284, 150] width 67 height 5
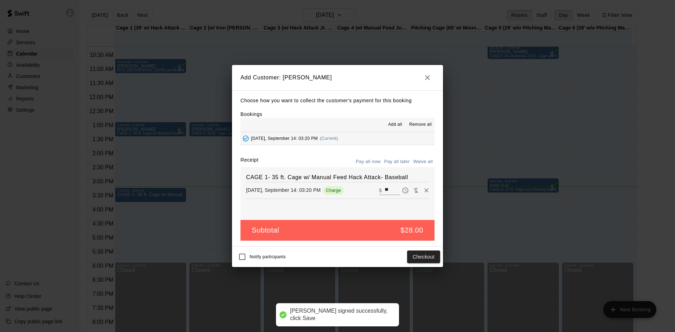
click at [314, 139] on span "Sunday, September 14: 03:20 PM" at bounding box center [284, 138] width 67 height 5
click at [328, 139] on span "(Current)" at bounding box center [329, 138] width 18 height 5
click at [427, 79] on icon "button" at bounding box center [427, 78] width 8 height 8
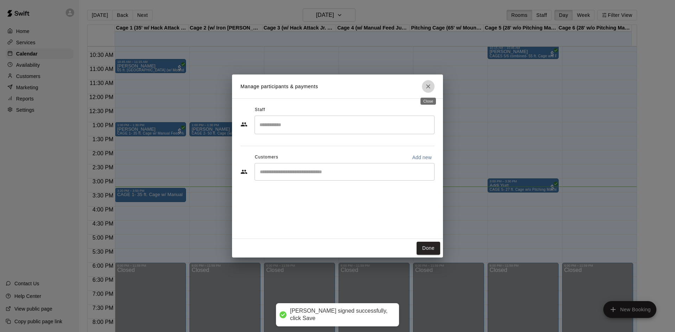
drag, startPoint x: 427, startPoint y: 85, endPoint x: 283, endPoint y: 179, distance: 172.1
click at [426, 85] on icon "Close" at bounding box center [428, 86] width 7 height 7
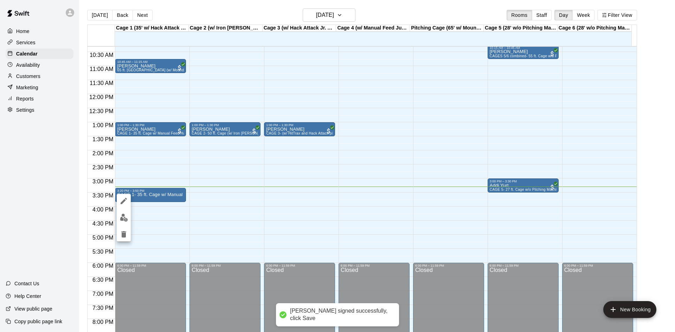
click at [123, 236] on icon "delete" at bounding box center [123, 234] width 5 height 6
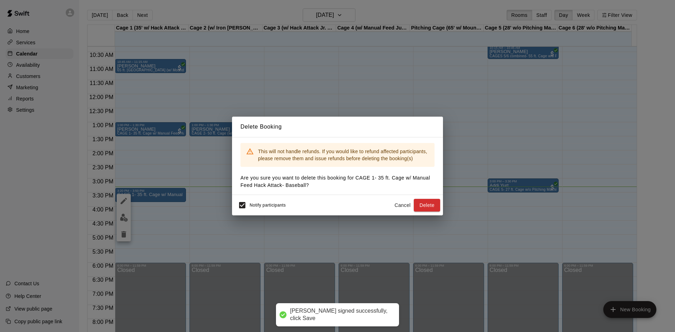
drag, startPoint x: 123, startPoint y: 236, endPoint x: 186, endPoint y: 255, distance: 65.5
click at [203, 287] on div "Delete Booking This will not handle refunds. If you would like to refund affect…" at bounding box center [337, 166] width 675 height 332
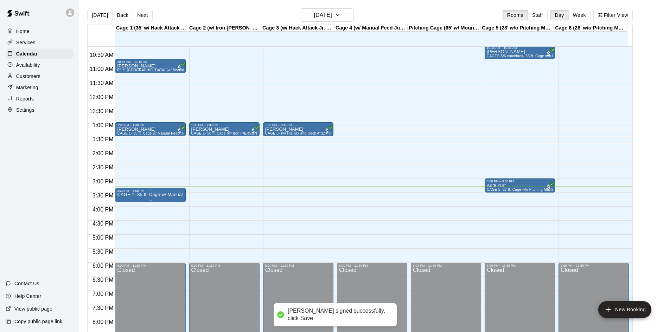
click at [132, 195] on p "CAGE 1- 35 ft. Cage w/ Manual Feed Hack Attack- Baseball" at bounding box center [150, 195] width 66 height 0
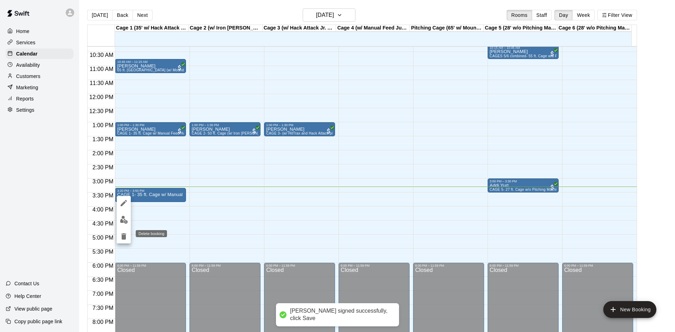
click at [125, 240] on icon "delete" at bounding box center [123, 237] width 5 height 6
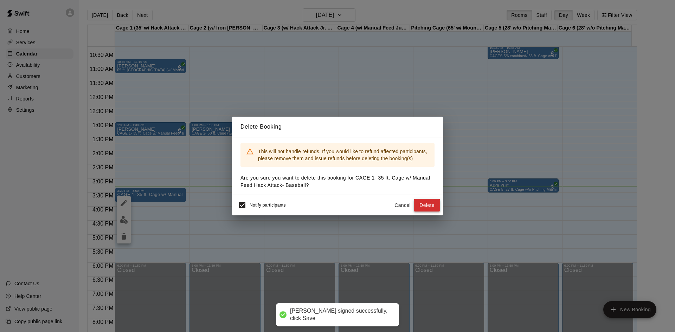
click at [428, 202] on button "Delete" at bounding box center [427, 205] width 26 height 13
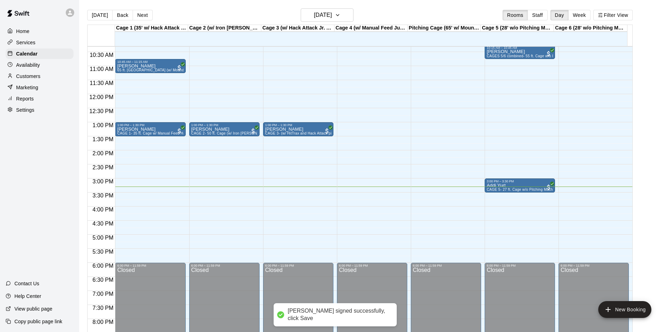
click at [145, 190] on div "12:00 AM – 9:00 AM Closed 10:45 AM – 11:15 AM Matteo Baldwin 65 ft. Pitching Tu…" at bounding box center [150, 94] width 70 height 675
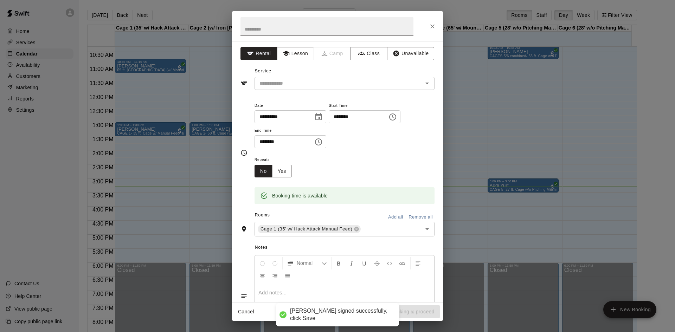
click at [355, 116] on input "********" at bounding box center [356, 116] width 54 height 13
type input "********"
click at [264, 145] on input "********" at bounding box center [282, 141] width 54 height 13
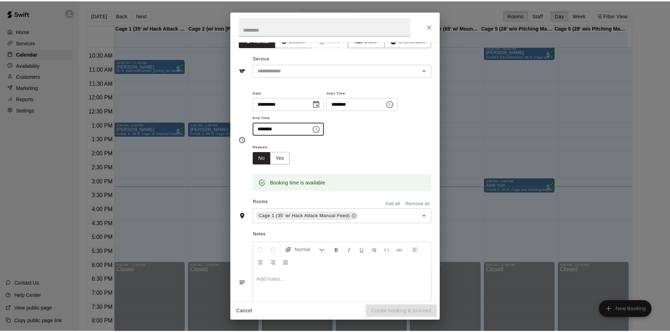
scroll to position [13, 0]
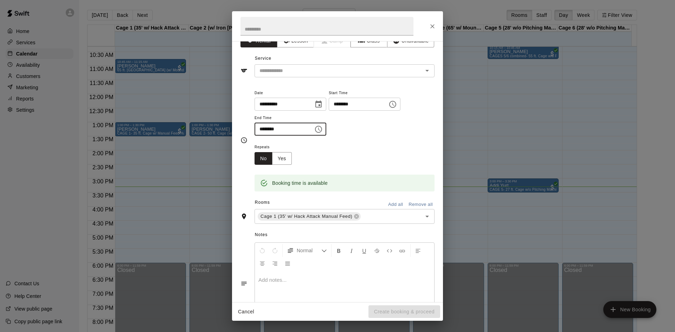
type input "********"
click at [377, 155] on div "Repeats No Yes" at bounding box center [345, 154] width 180 height 22
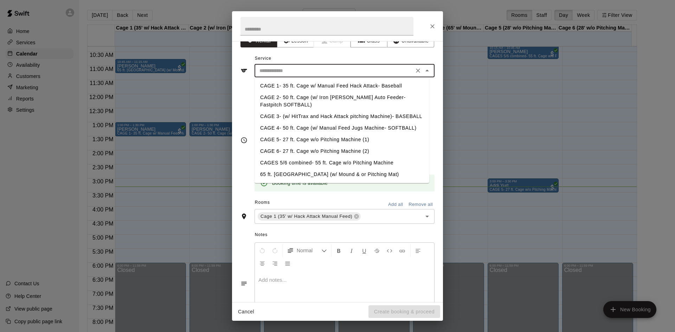
click at [345, 73] on input "text" at bounding box center [334, 70] width 155 height 9
click at [315, 87] on li "CAGE 1- 35 ft. Cage w/ Manual Feed Hack Attack- Baseball" at bounding box center [342, 86] width 175 height 12
type input "**********"
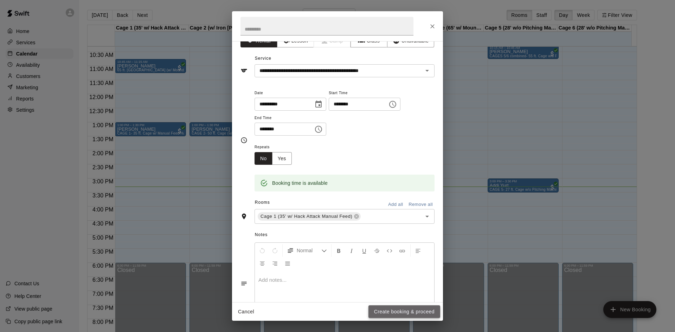
click at [392, 308] on button "Create booking & proceed" at bounding box center [405, 312] width 72 height 13
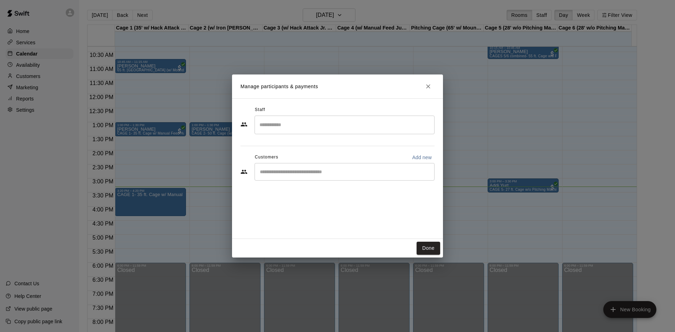
click at [420, 157] on p "Add new" at bounding box center [422, 157] width 20 height 7
select select "**"
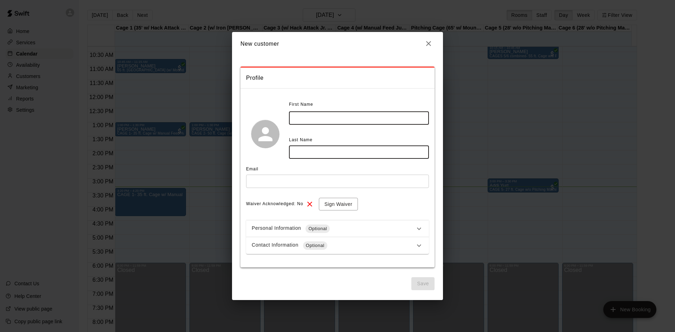
click at [317, 123] on input "text" at bounding box center [359, 118] width 140 height 13
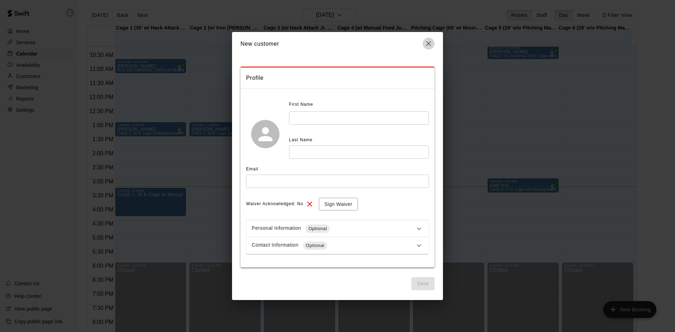
click at [429, 45] on icon "button" at bounding box center [428, 43] width 5 height 5
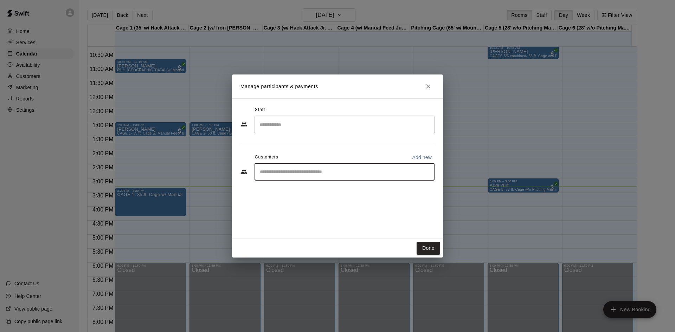
click at [365, 170] on input "Start typing to search customers..." at bounding box center [345, 171] width 174 height 7
type input "****"
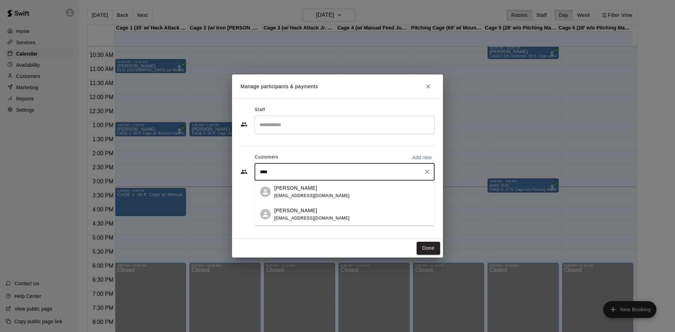
click at [327, 188] on div "Dylan Gibson gibsondylan@gmail.com" at bounding box center [351, 192] width 155 height 15
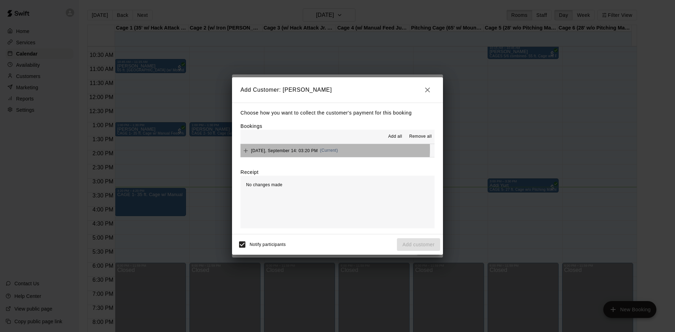
drag, startPoint x: 268, startPoint y: 149, endPoint x: 252, endPoint y: 174, distance: 29.1
click at [267, 150] on span "Sunday, September 14: 03:20 PM" at bounding box center [284, 150] width 67 height 5
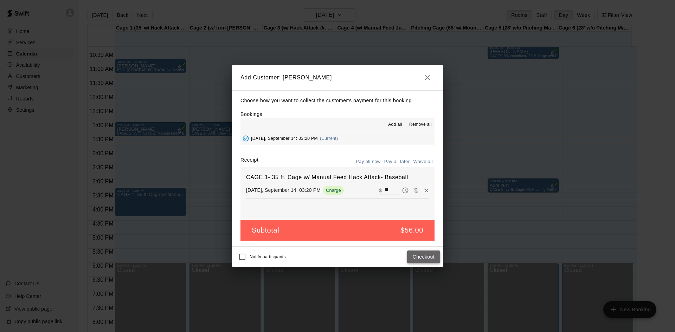
click at [425, 256] on button "Checkout" at bounding box center [423, 257] width 33 height 13
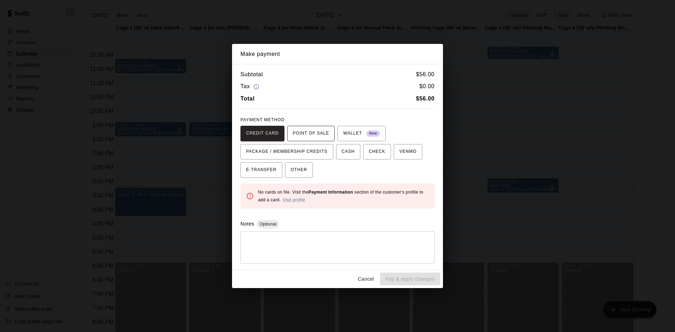
click at [324, 135] on span "POINT OF SALE" at bounding box center [311, 133] width 36 height 11
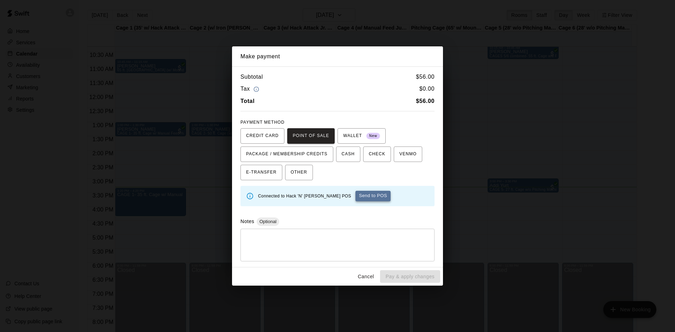
click at [359, 193] on button "Send to POS" at bounding box center [373, 196] width 35 height 11
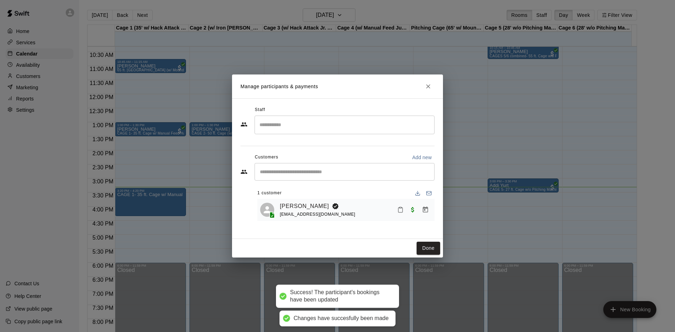
click at [398, 210] on icon "Mark attendance" at bounding box center [400, 210] width 6 height 6
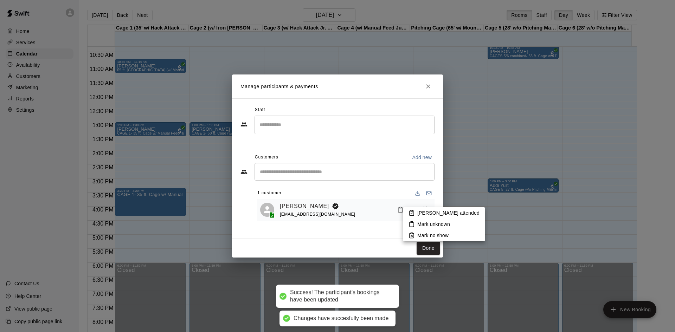
click at [414, 212] on icon at bounding box center [412, 213] width 4 height 5
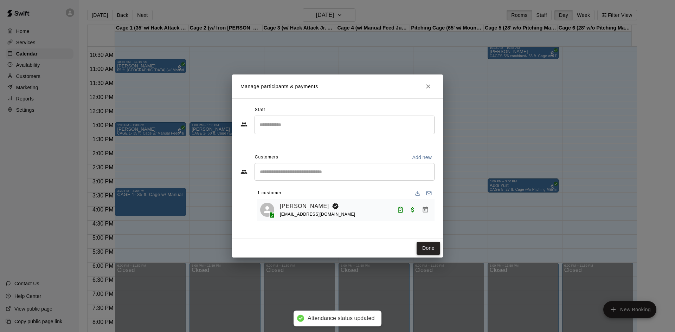
click at [425, 247] on button "Done" at bounding box center [429, 248] width 24 height 13
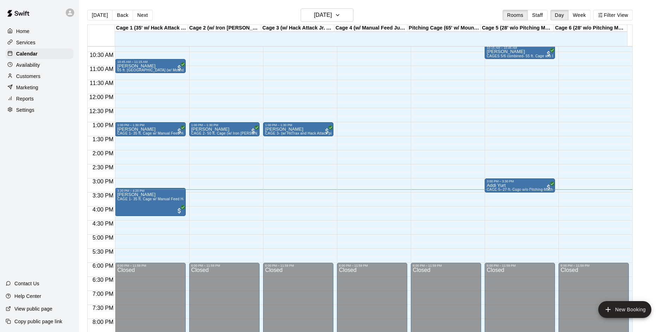
scroll to position [325, 0]
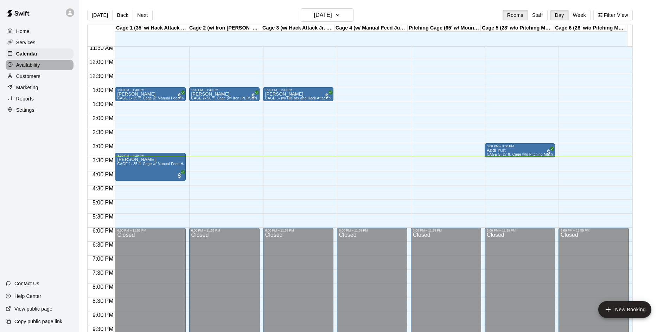
click at [62, 68] on div "Availability" at bounding box center [40, 65] width 68 height 11
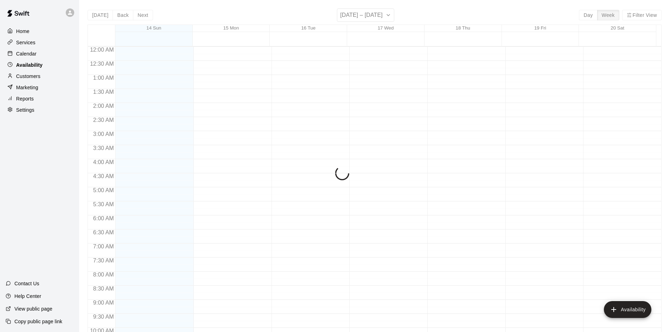
scroll to position [382, 0]
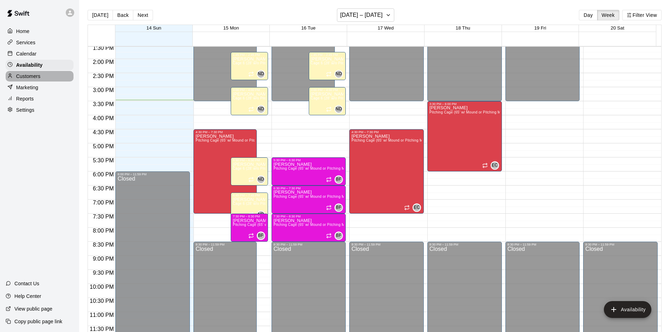
click at [59, 76] on div "Customers" at bounding box center [40, 76] width 68 height 11
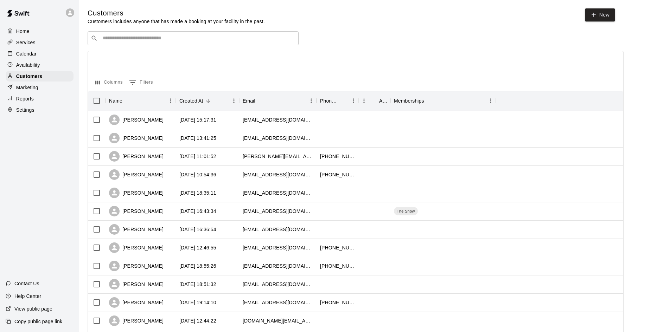
click at [21, 50] on div "Calendar" at bounding box center [40, 54] width 68 height 11
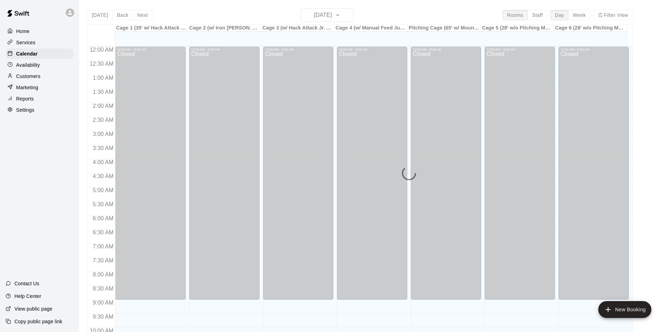
scroll to position [361, 0]
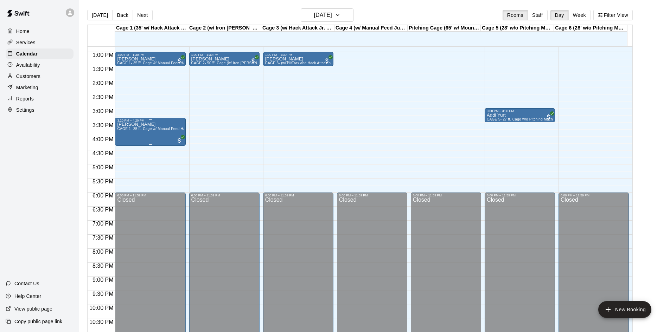
click at [154, 130] on span "CAGE 1- 35 ft. Cage w/ Manual Feed Hack Attack- Baseball" at bounding box center [167, 129] width 100 height 4
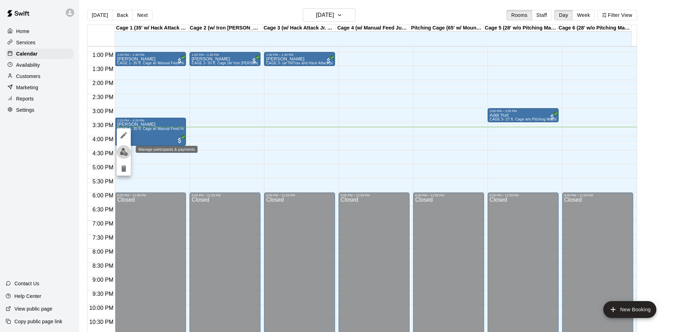
click at [123, 150] on img "edit" at bounding box center [124, 152] width 8 height 8
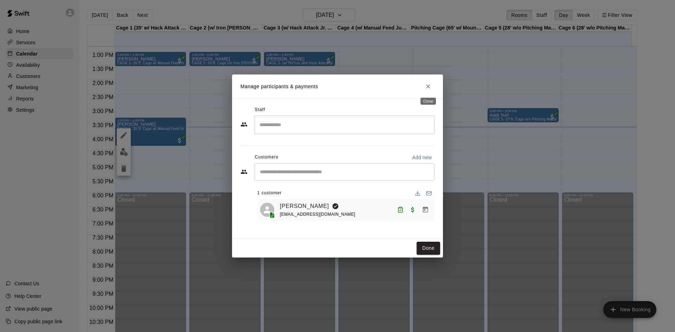
click at [431, 87] on icon "Close" at bounding box center [428, 86] width 7 height 7
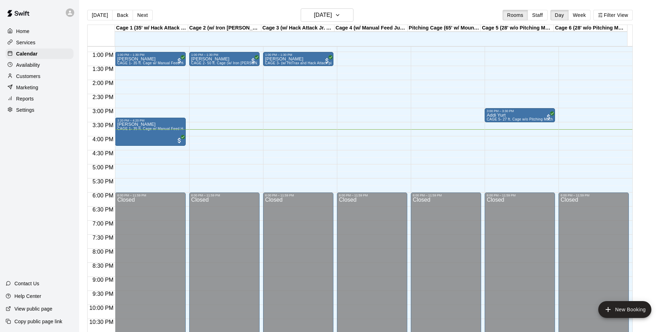
click at [64, 69] on div "Availability" at bounding box center [40, 65] width 68 height 11
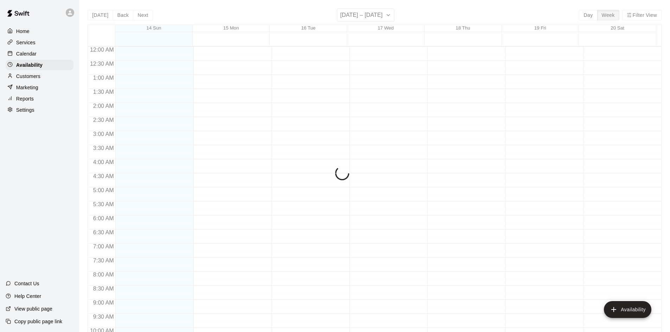
scroll to position [382, 0]
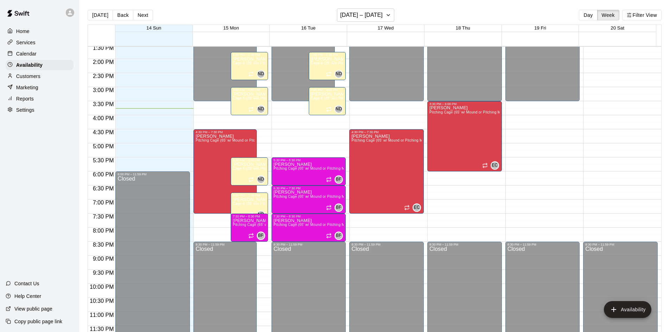
click at [43, 80] on div "Customers" at bounding box center [40, 76] width 68 height 11
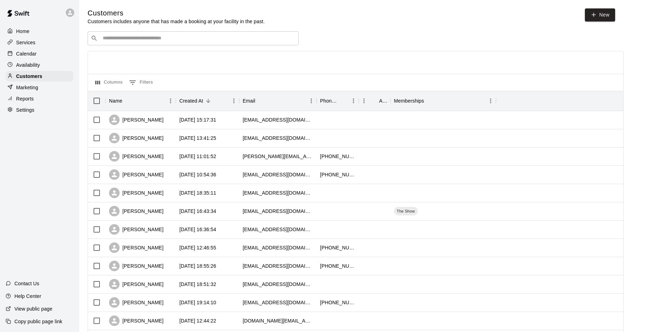
click at [39, 88] on div "Marketing" at bounding box center [40, 87] width 68 height 11
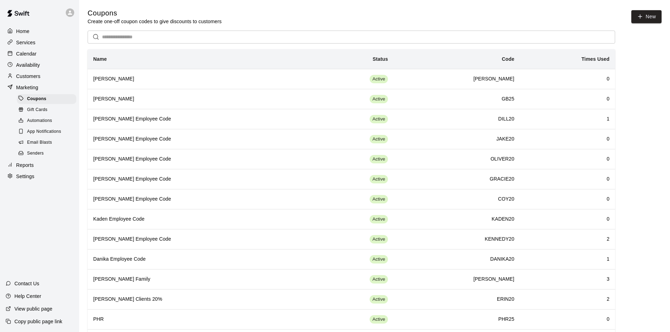
click at [46, 121] on span "Automations" at bounding box center [39, 120] width 25 height 7
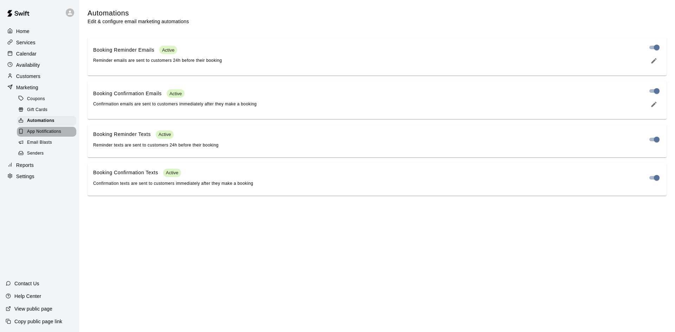
click at [36, 135] on span "App Notifications" at bounding box center [44, 131] width 34 height 7
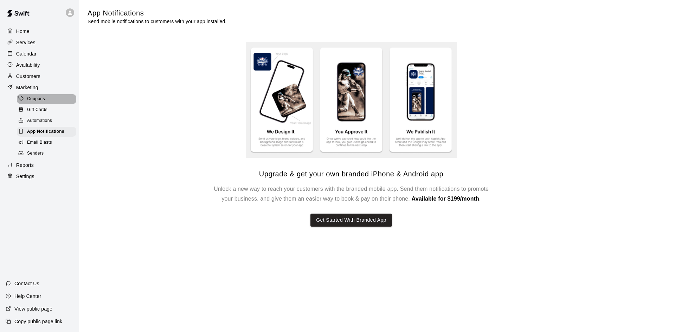
click at [34, 102] on span "Coupons" at bounding box center [36, 99] width 18 height 7
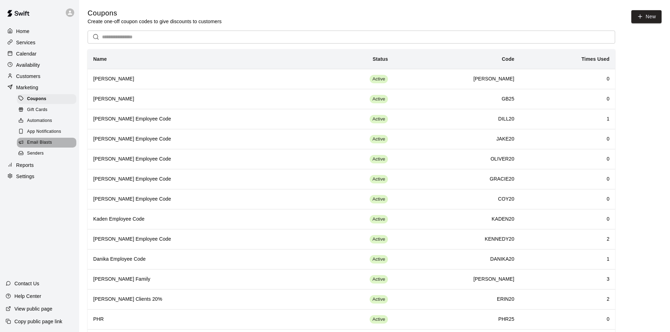
click at [37, 144] on span "Email Blasts" at bounding box center [39, 142] width 25 height 7
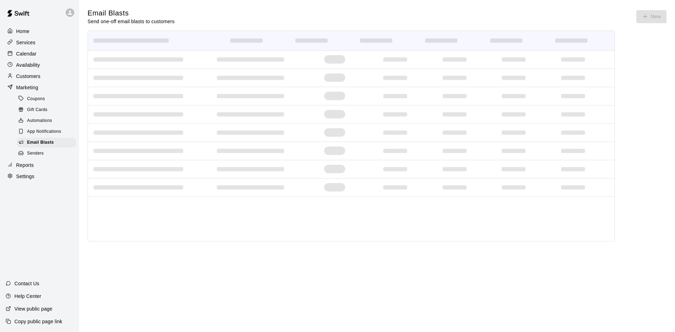
click at [22, 155] on icon at bounding box center [20, 153] width 5 height 5
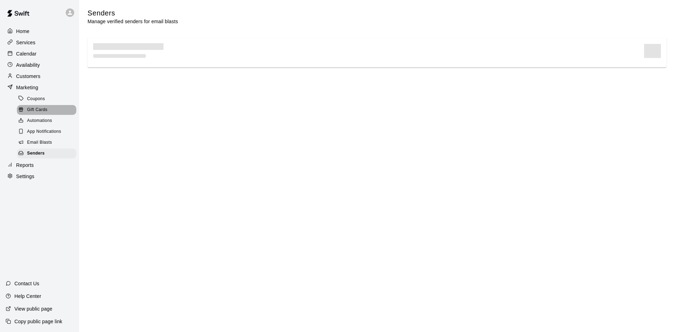
click at [35, 109] on div "Gift Cards" at bounding box center [46, 110] width 59 height 10
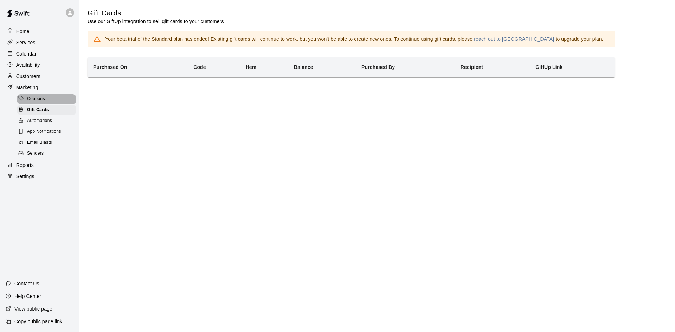
click at [35, 104] on div "Coupons" at bounding box center [46, 99] width 59 height 10
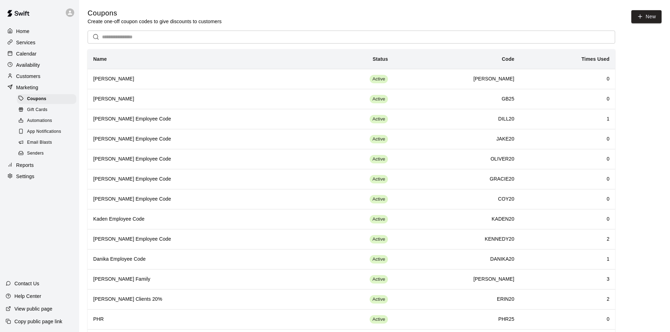
click at [24, 38] on div "Services" at bounding box center [40, 42] width 68 height 11
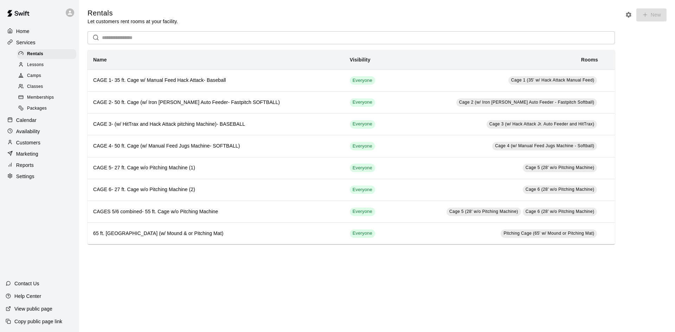
click at [26, 32] on p "Home" at bounding box center [22, 31] width 13 height 7
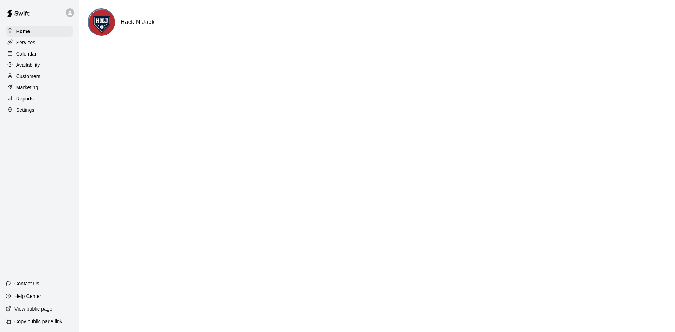
click at [27, 59] on div "Calendar" at bounding box center [40, 54] width 68 height 11
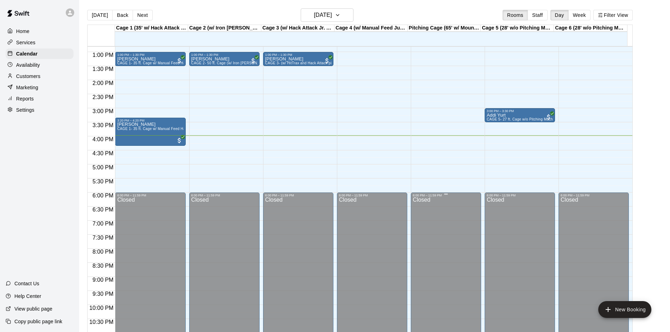
scroll to position [325, 0]
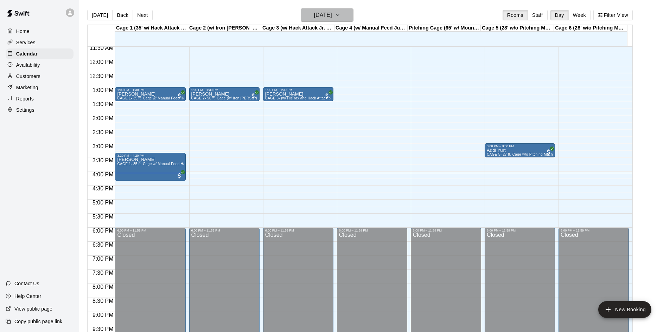
click at [326, 15] on h6 "[DATE]" at bounding box center [323, 15] width 18 height 10
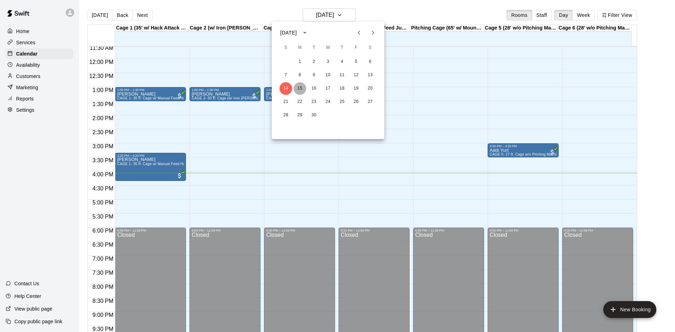
click at [297, 85] on button "15" at bounding box center [300, 88] width 13 height 13
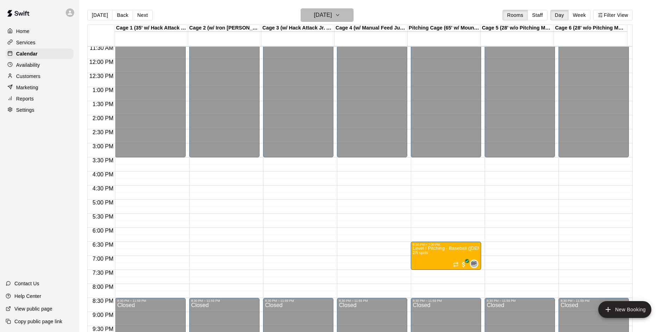
click at [340, 17] on icon "button" at bounding box center [338, 15] width 6 height 8
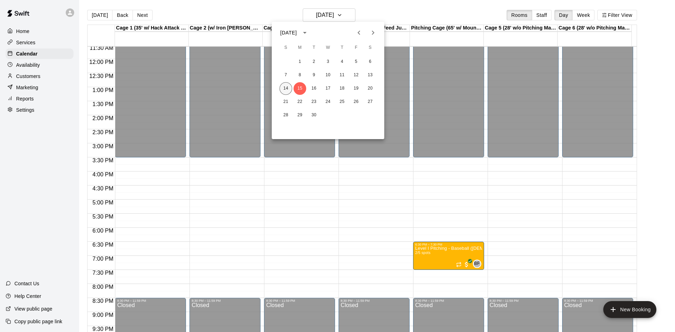
click at [285, 86] on button "14" at bounding box center [286, 88] width 13 height 13
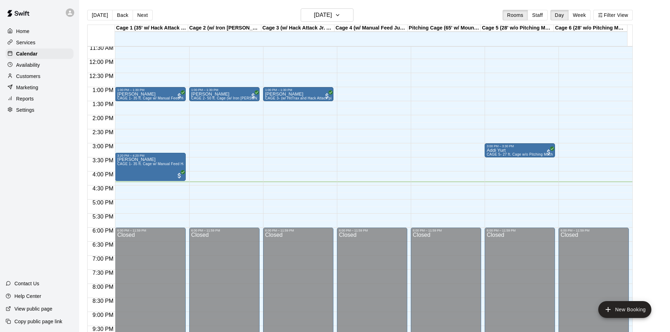
click at [15, 102] on div at bounding box center [11, 99] width 9 height 7
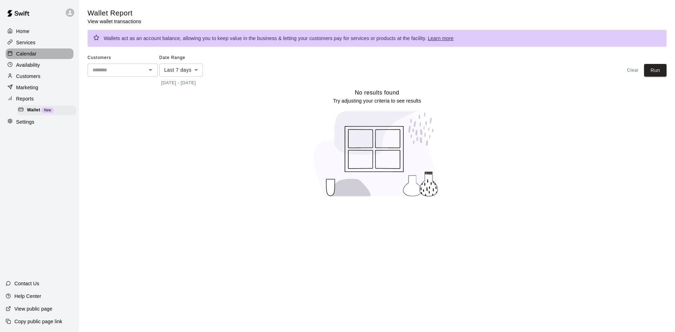
click at [12, 51] on div "Calendar" at bounding box center [40, 54] width 68 height 11
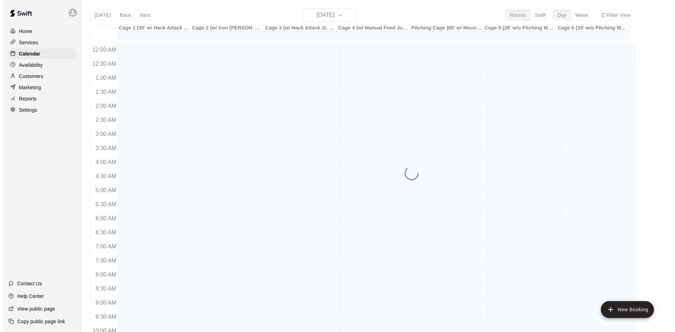
scroll to position [361, 0]
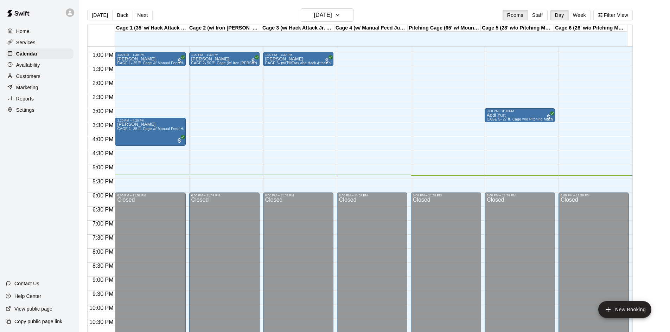
click at [128, 178] on div "12:00 AM – 9:00 AM Closed 10:45 AM – 11:15 AM Matteo Baldwin 65 ft. Pitching Tu…" at bounding box center [150, 23] width 70 height 675
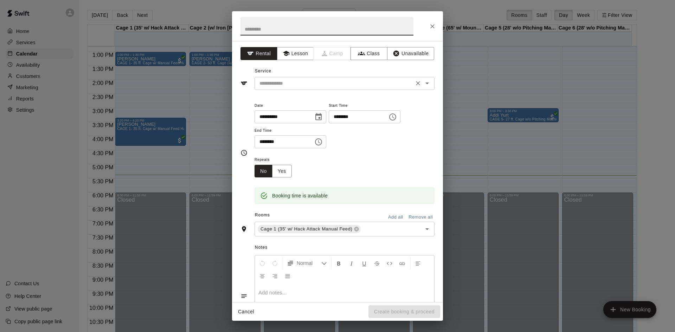
click at [308, 80] on input "text" at bounding box center [334, 83] width 155 height 9
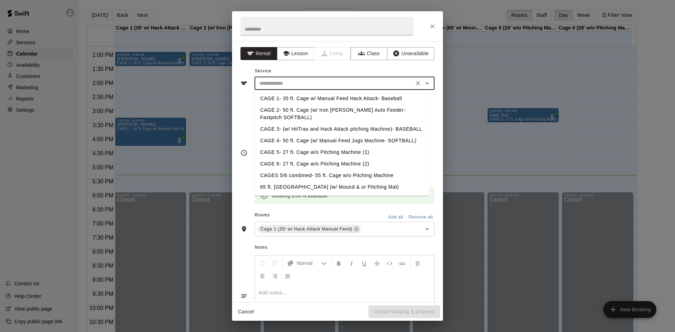
click at [314, 98] on li "CAGE 1- 35 ft. Cage w/ Manual Feed Hack Attack- Baseball" at bounding box center [342, 99] width 175 height 12
type input "**********"
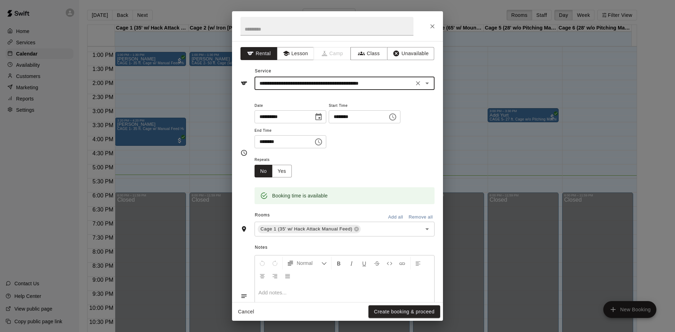
click at [357, 116] on input "********" at bounding box center [356, 116] width 54 height 13
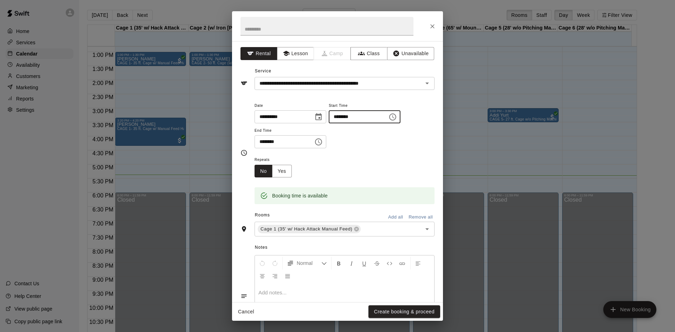
type input "********"
click at [265, 142] on input "********" at bounding box center [282, 141] width 54 height 13
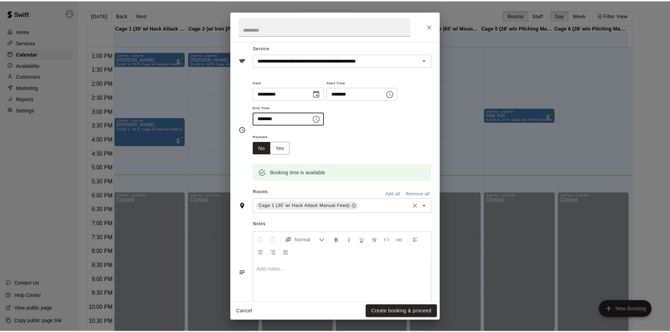
scroll to position [48, 0]
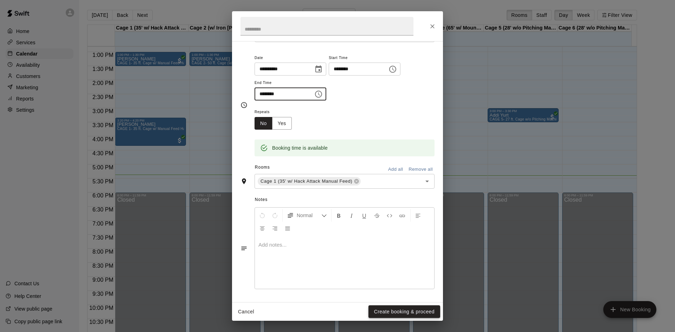
type input "********"
click at [427, 310] on button "Create booking & proceed" at bounding box center [405, 312] width 72 height 13
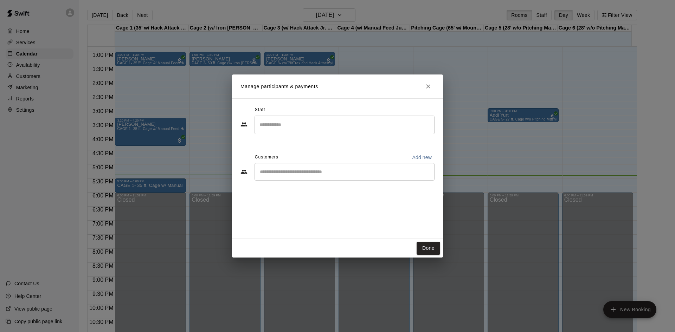
click at [334, 171] on input "Start typing to search customers..." at bounding box center [345, 171] width 174 height 7
type input "****"
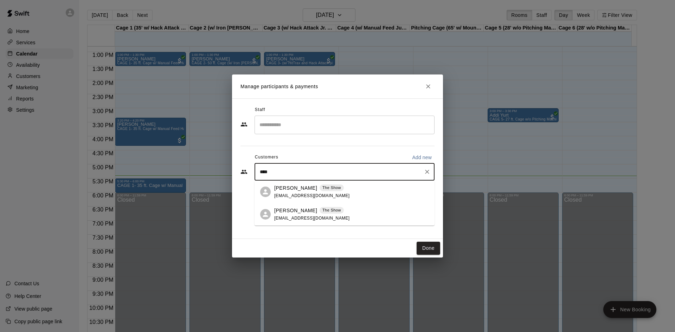
click at [337, 196] on div "shane Kuhn The Show shanekuhn@me.com" at bounding box center [351, 192] width 155 height 15
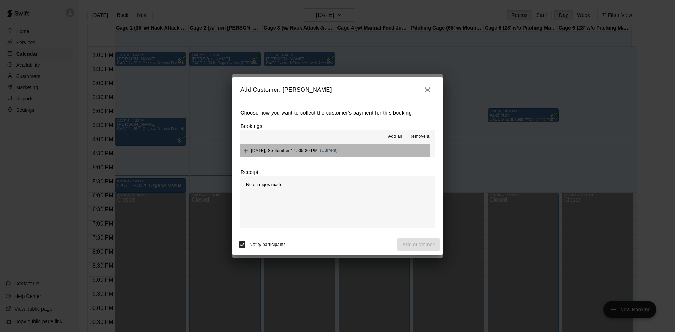
click at [255, 147] on div "Sunday, September 14: 05:30 PM (Current)" at bounding box center [289, 151] width 97 height 11
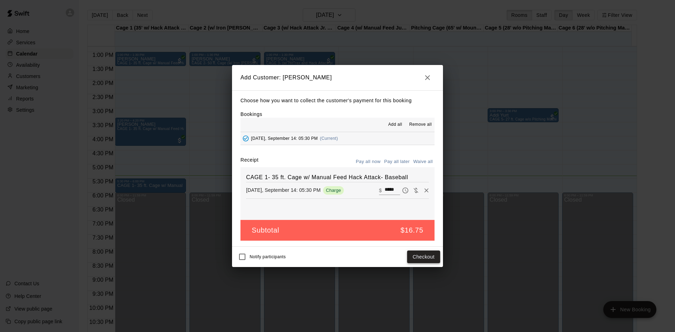
click at [429, 257] on button "Checkout" at bounding box center [423, 257] width 33 height 13
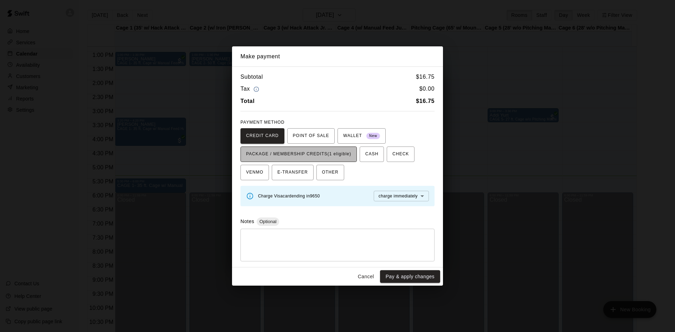
click at [339, 159] on span "PACKAGE / MEMBERSHIP CREDITS (1 eligible)" at bounding box center [298, 154] width 105 height 11
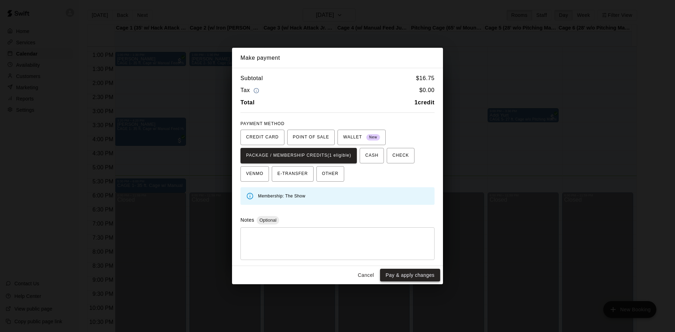
click at [408, 276] on button "Pay & apply changes" at bounding box center [410, 275] width 60 height 13
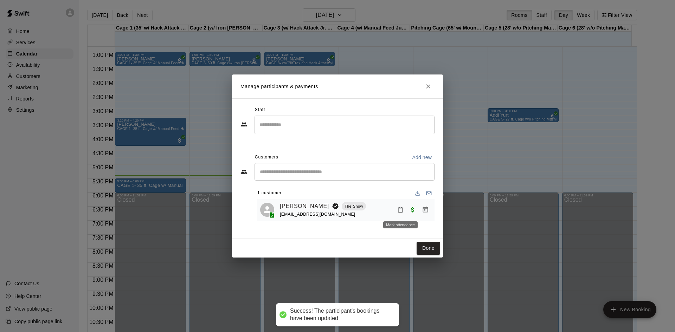
click at [401, 204] on div at bounding box center [413, 210] width 37 height 13
click at [400, 210] on icon "Mark attendance" at bounding box center [400, 210] width 6 height 6
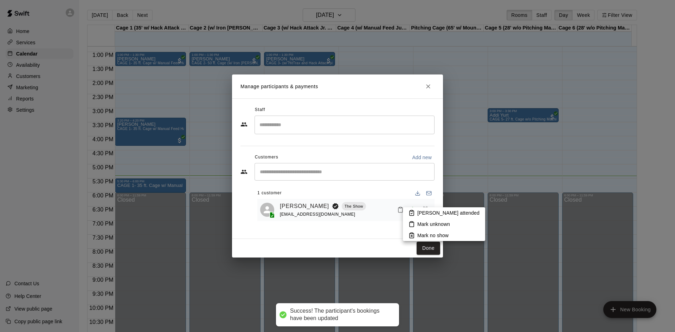
click at [422, 217] on p "Mark attended" at bounding box center [449, 213] width 62 height 7
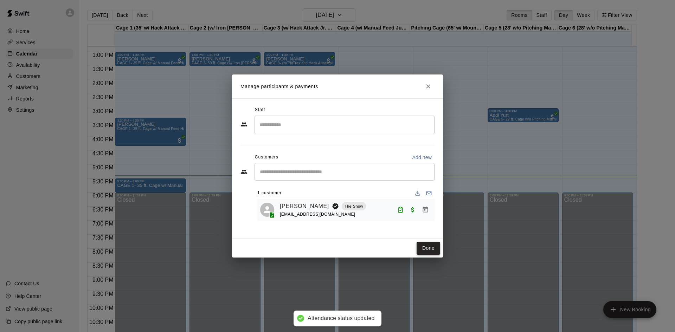
click at [426, 246] on button "Done" at bounding box center [429, 248] width 24 height 13
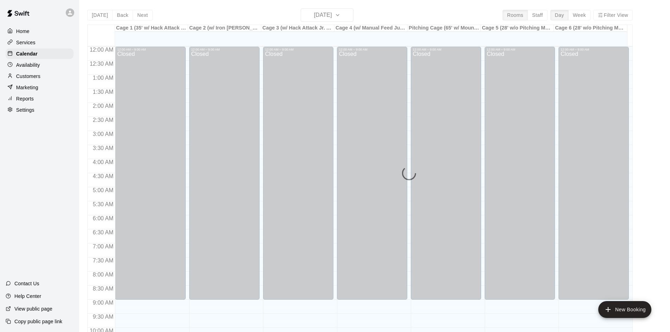
scroll to position [361, 0]
